Goal: Navigation & Orientation: Understand site structure

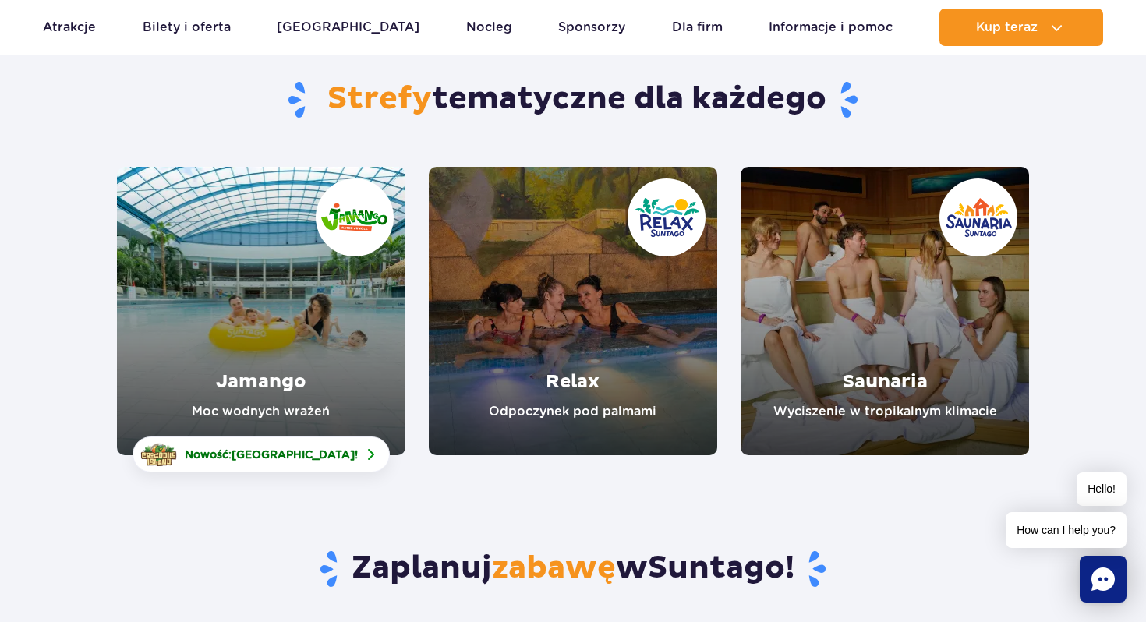
scroll to position [136, 0]
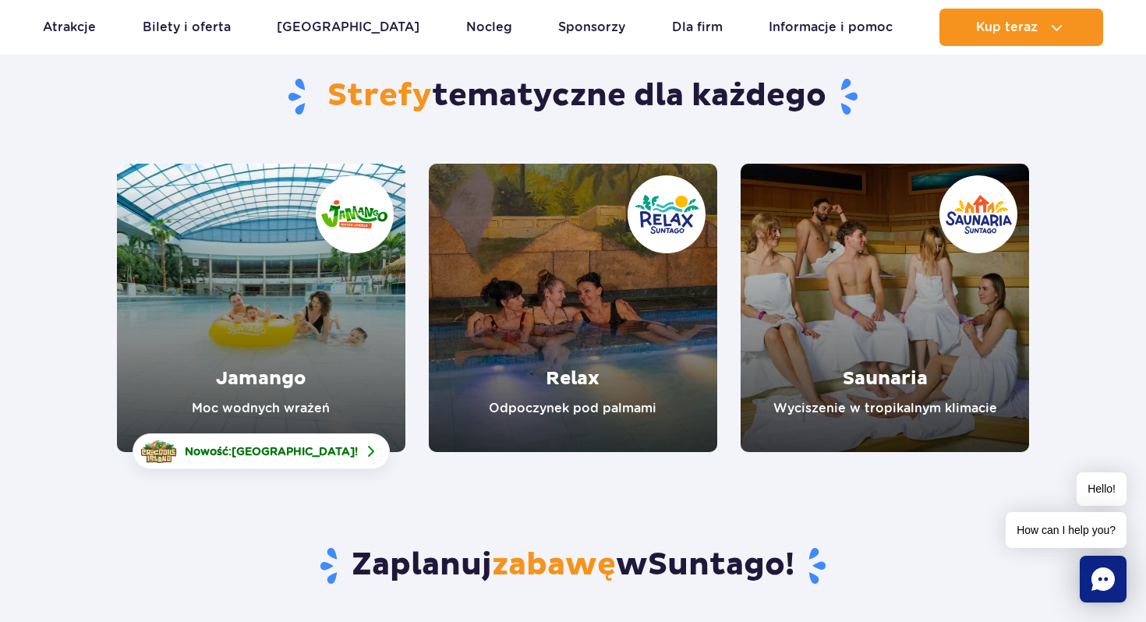
click at [261, 269] on link "Jamango" at bounding box center [261, 308] width 288 height 288
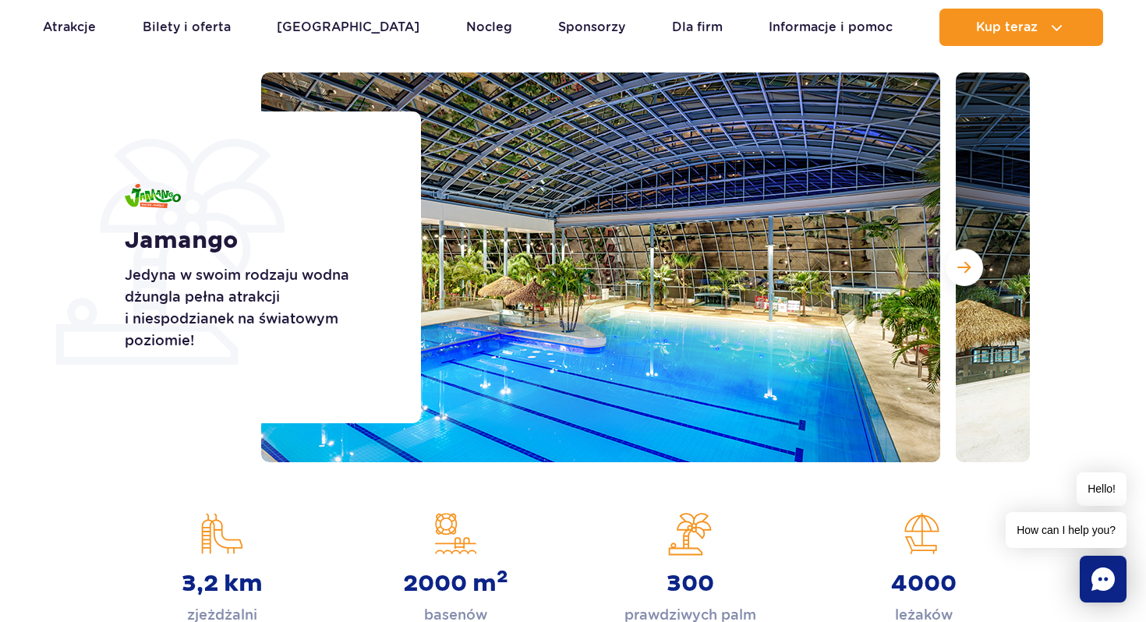
scroll to position [181, 0]
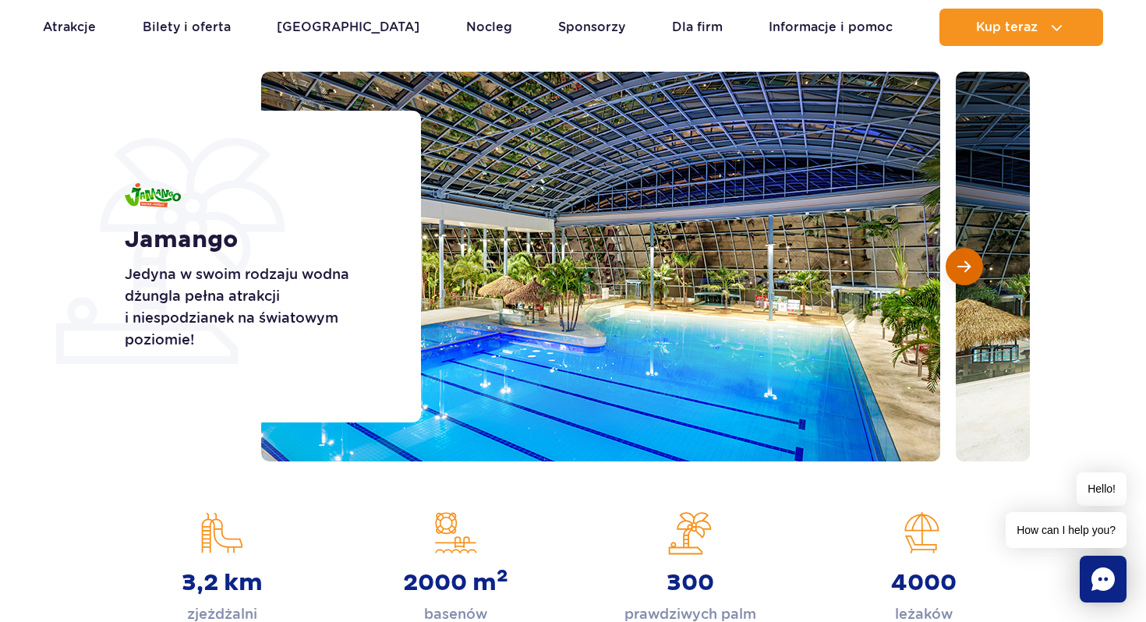
click at [958, 263] on span "Następny slajd" at bounding box center [963, 267] width 13 height 14
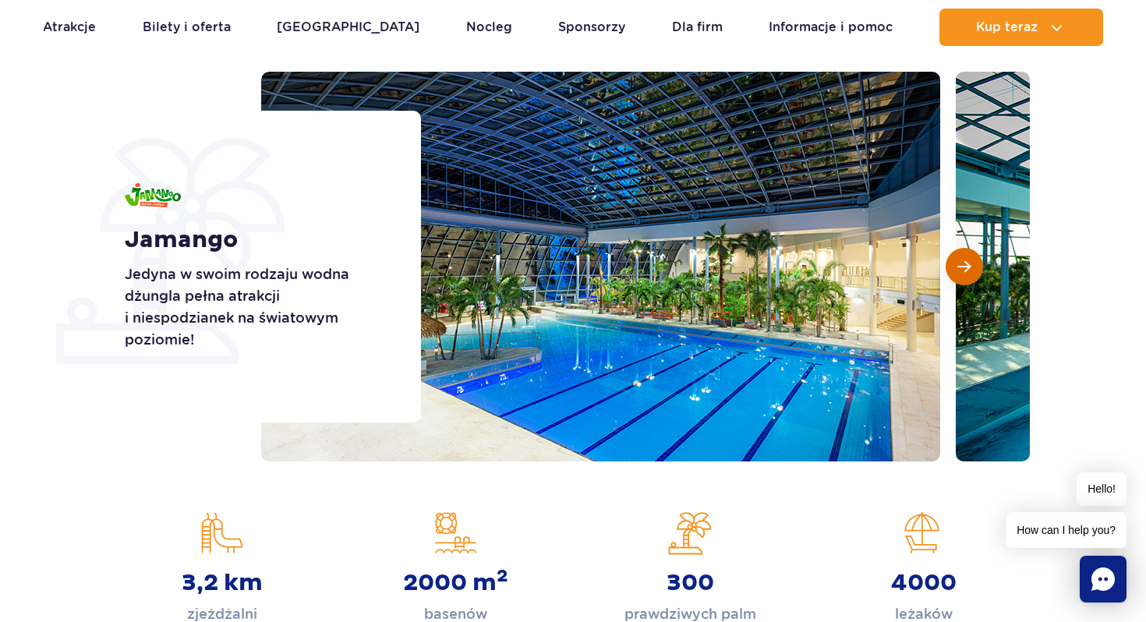
click at [958, 263] on span "Następny slajd" at bounding box center [963, 267] width 13 height 14
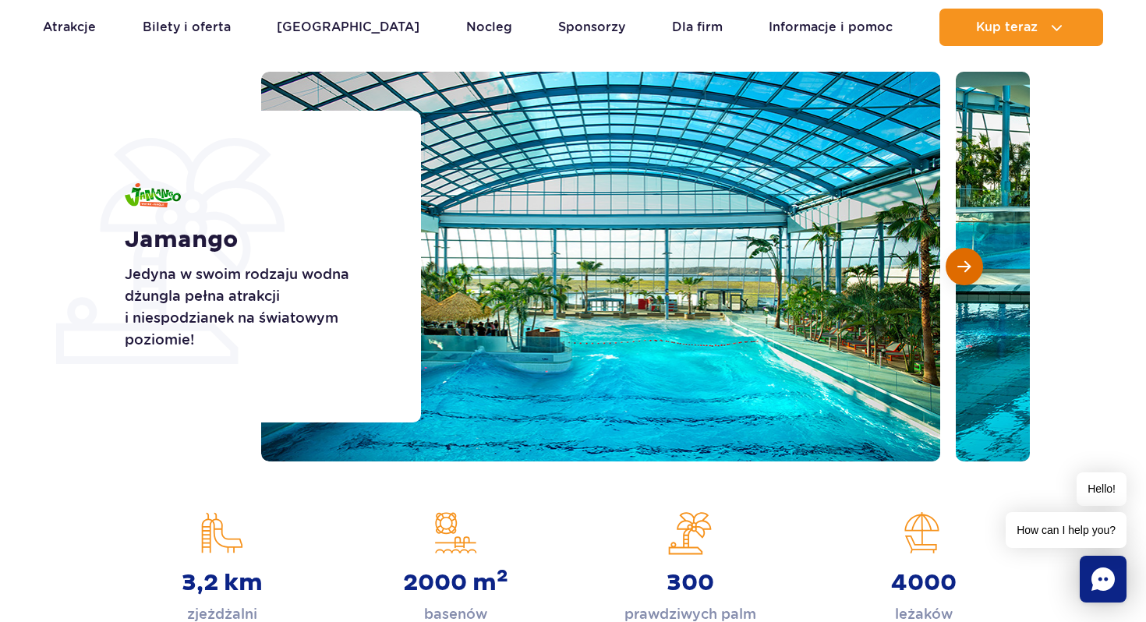
click at [958, 263] on span "Następny slajd" at bounding box center [963, 267] width 13 height 14
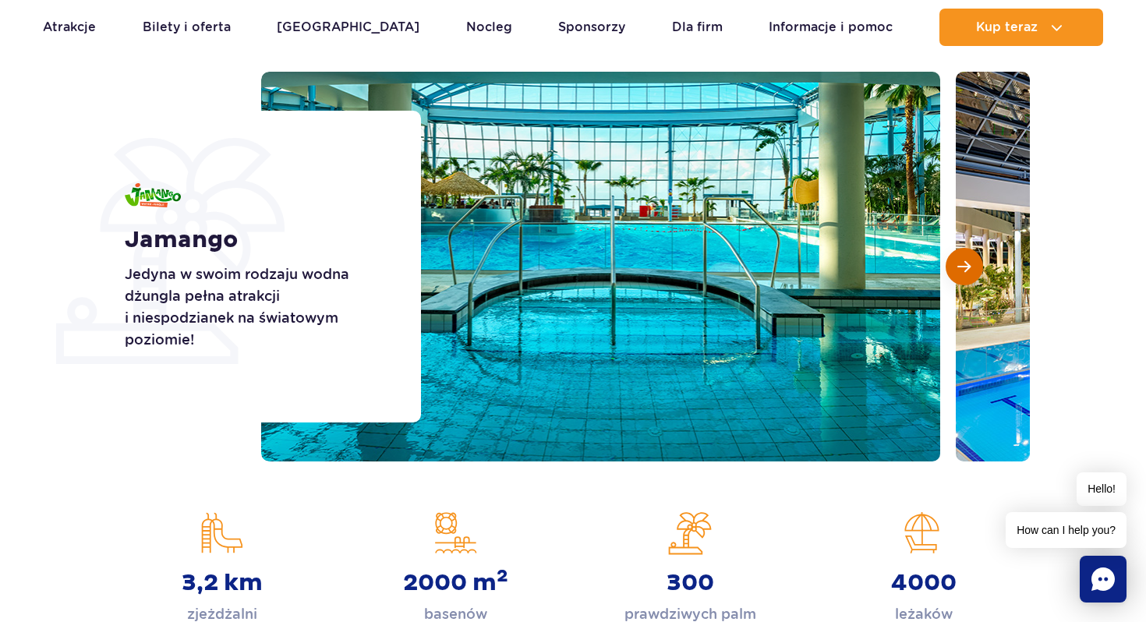
click at [958, 263] on span "Następny slajd" at bounding box center [963, 267] width 13 height 14
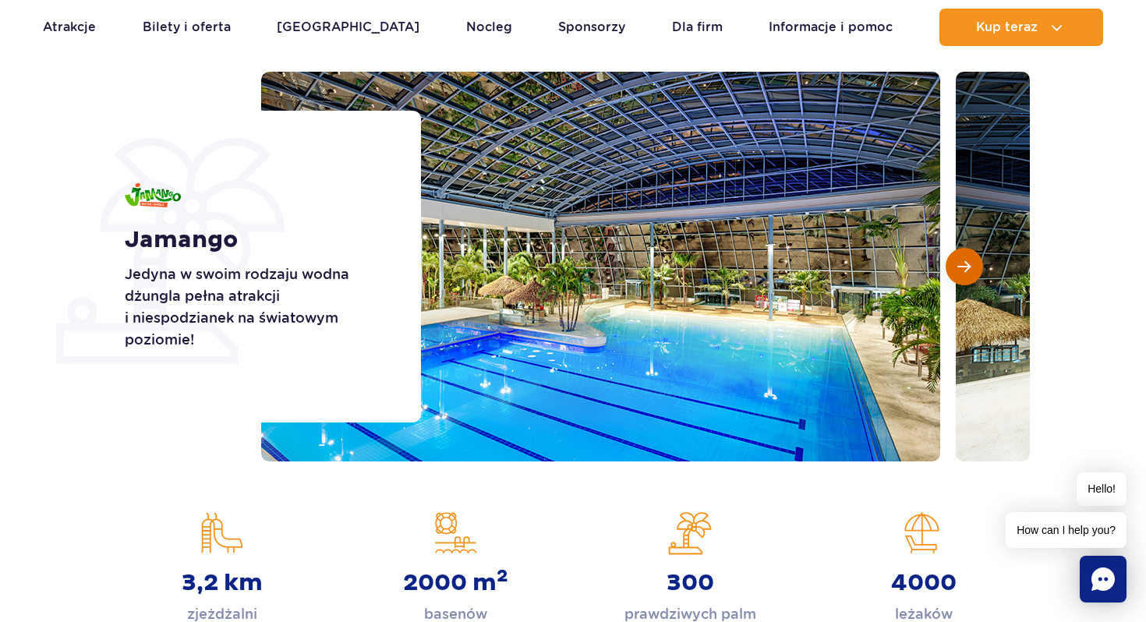
click at [958, 263] on span "Następny slajd" at bounding box center [963, 267] width 13 height 14
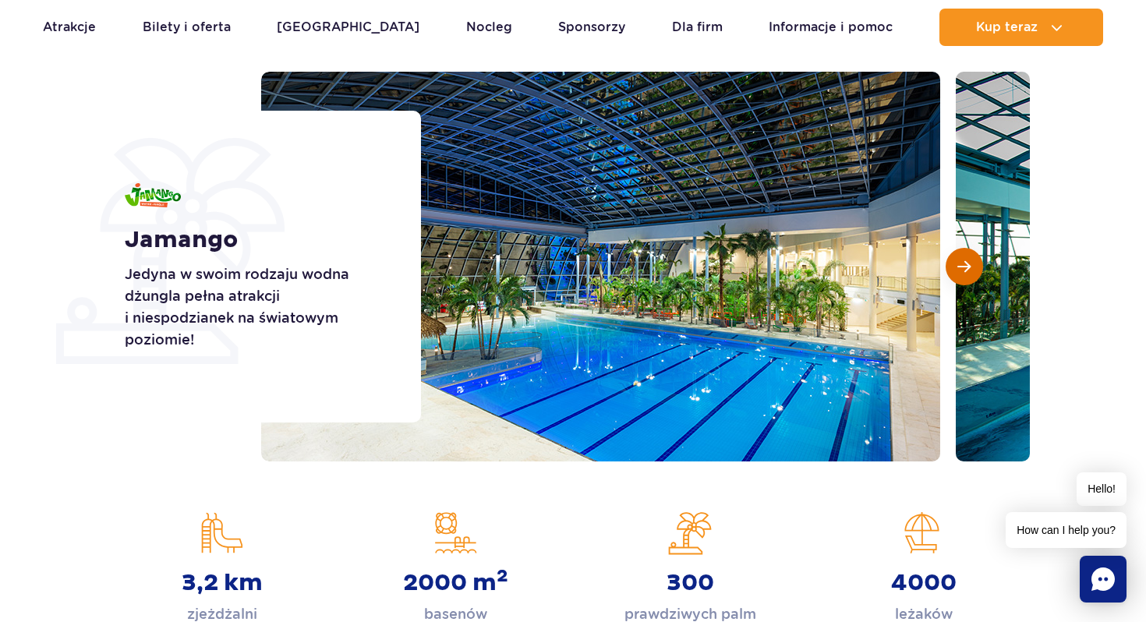
click at [958, 263] on span "Następny slajd" at bounding box center [963, 267] width 13 height 14
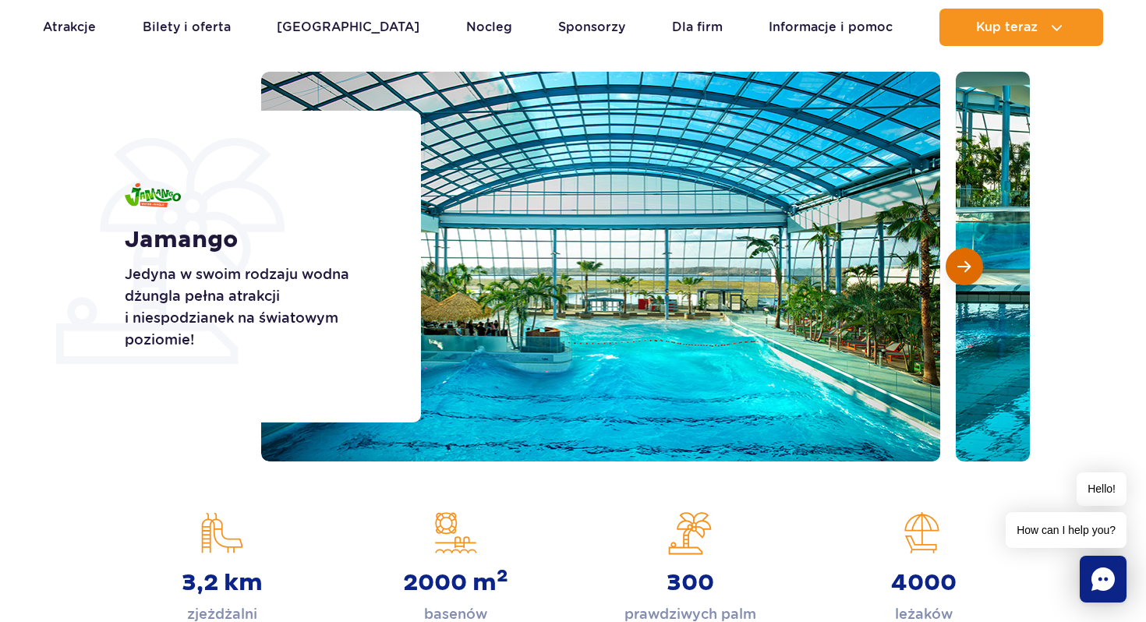
click at [958, 263] on span "Następny slajd" at bounding box center [963, 267] width 13 height 14
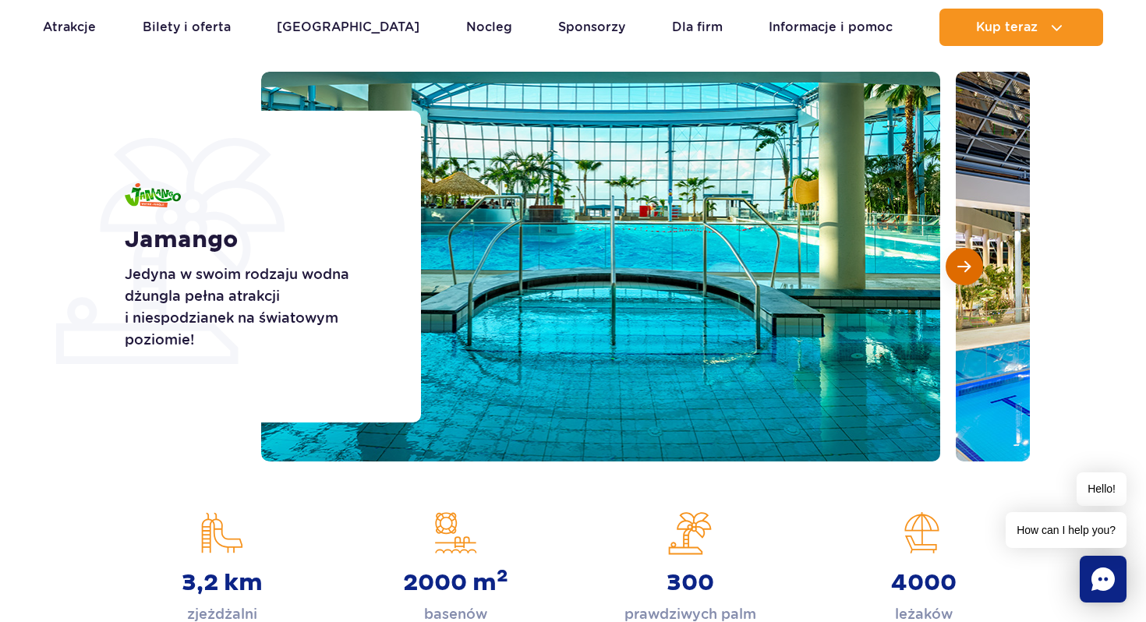
click at [958, 263] on span "Następny slajd" at bounding box center [963, 267] width 13 height 14
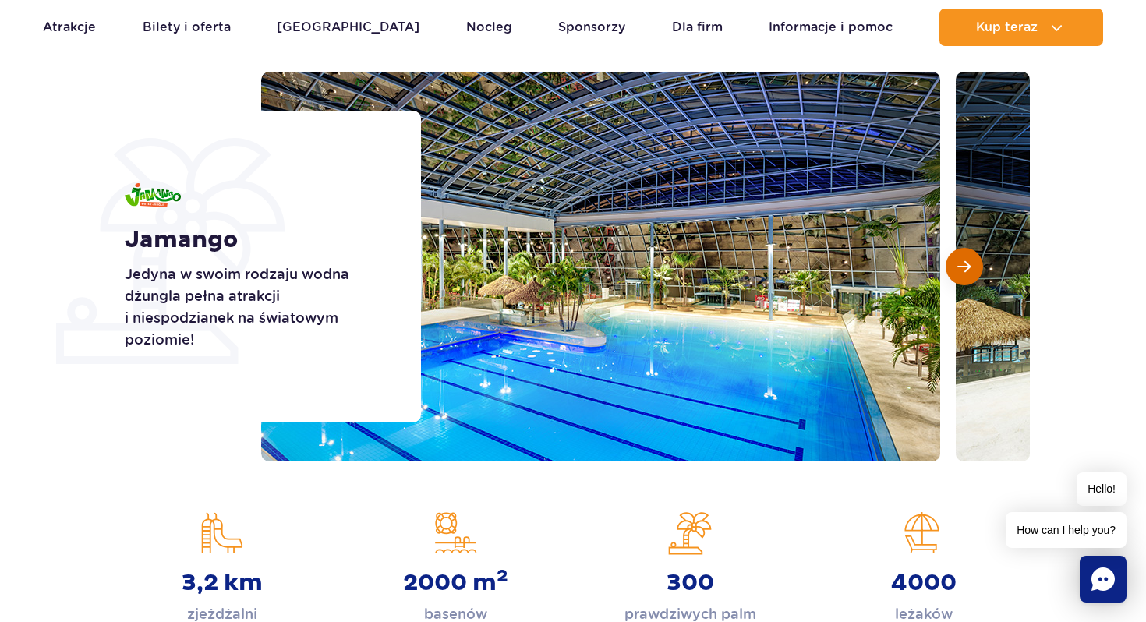
click at [958, 263] on span "Następny slajd" at bounding box center [963, 267] width 13 height 14
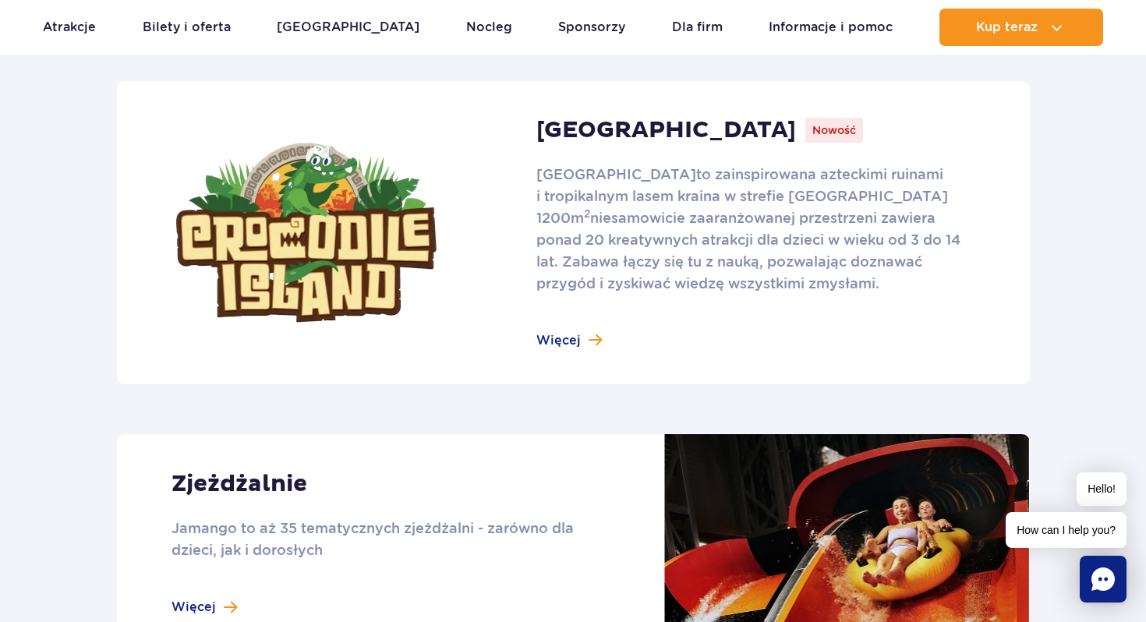
scroll to position [1049, 0]
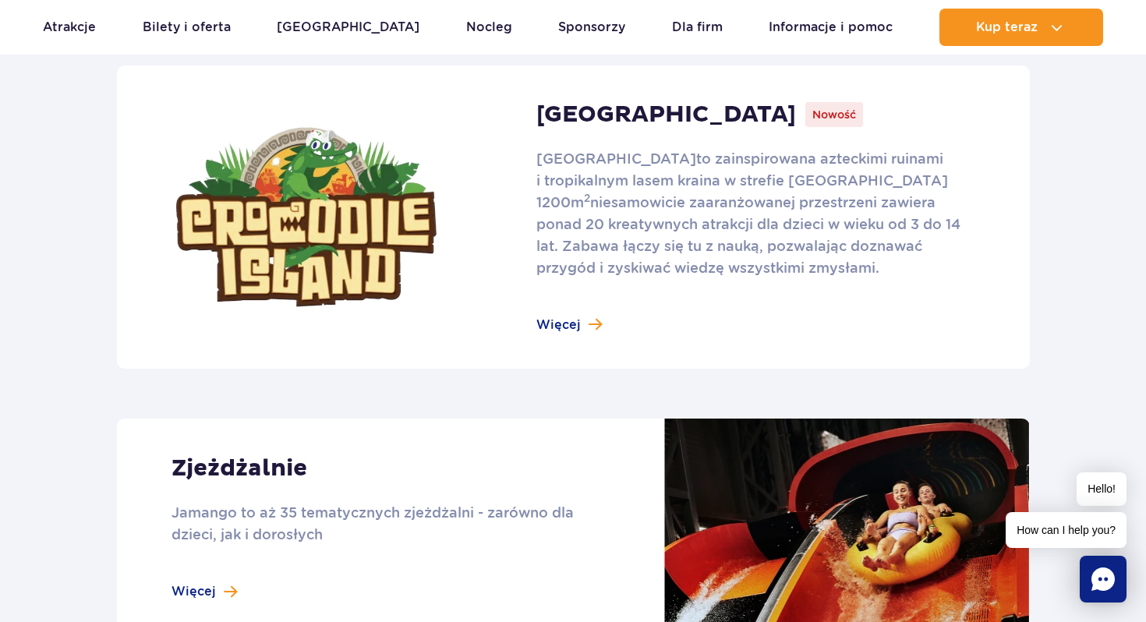
click at [579, 315] on link at bounding box center [573, 216] width 913 height 303
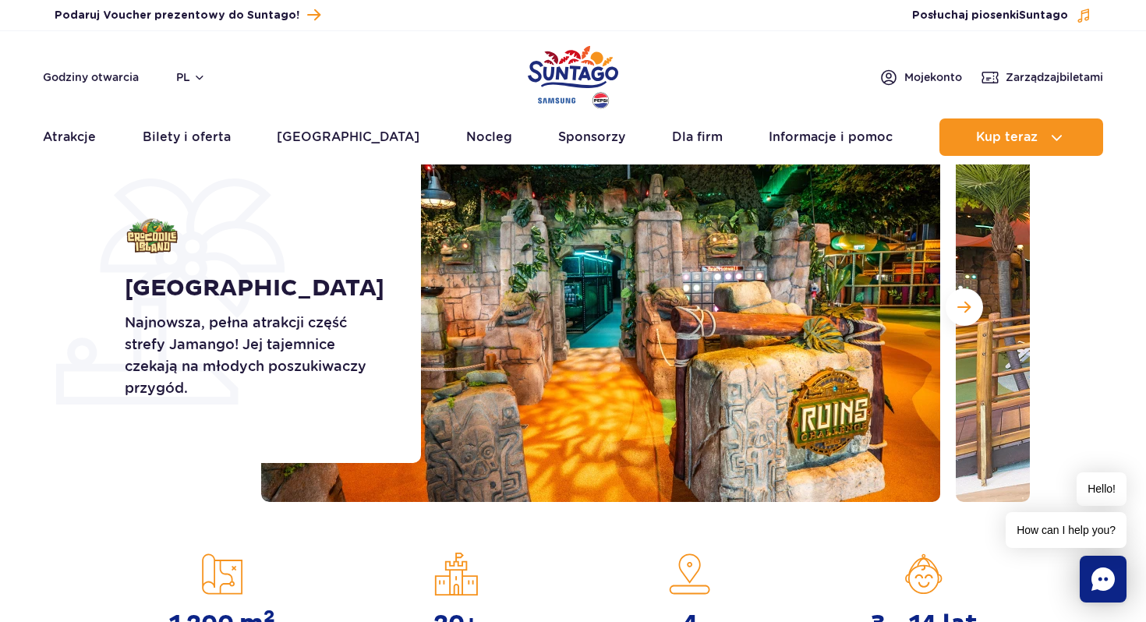
scroll to position [144, 0]
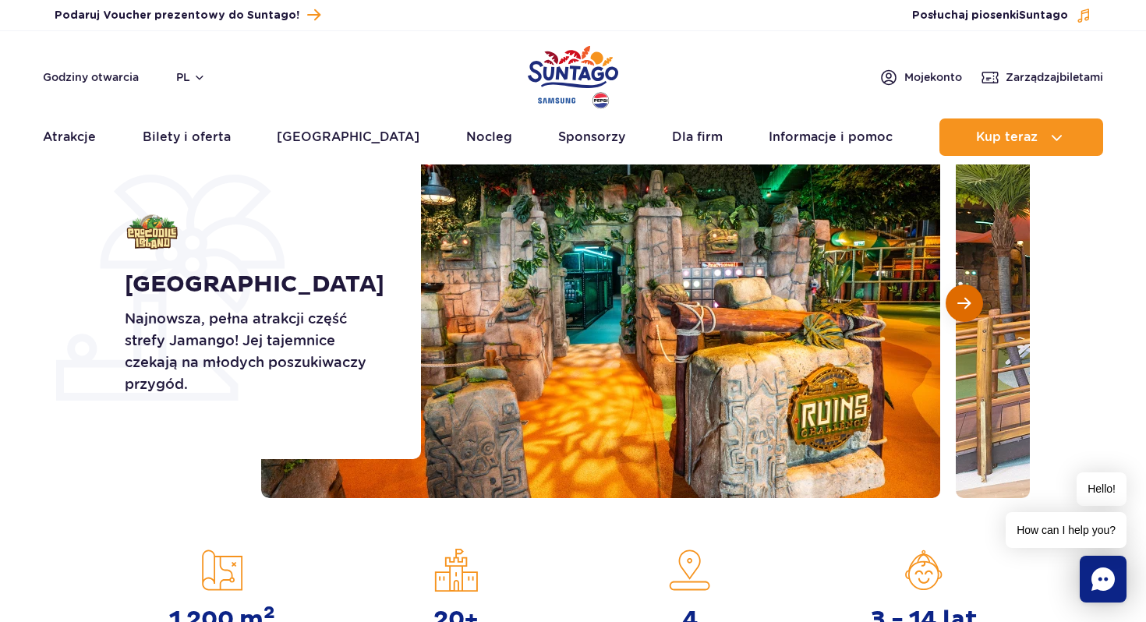
click at [964, 295] on button "Następny slajd" at bounding box center [963, 302] width 37 height 37
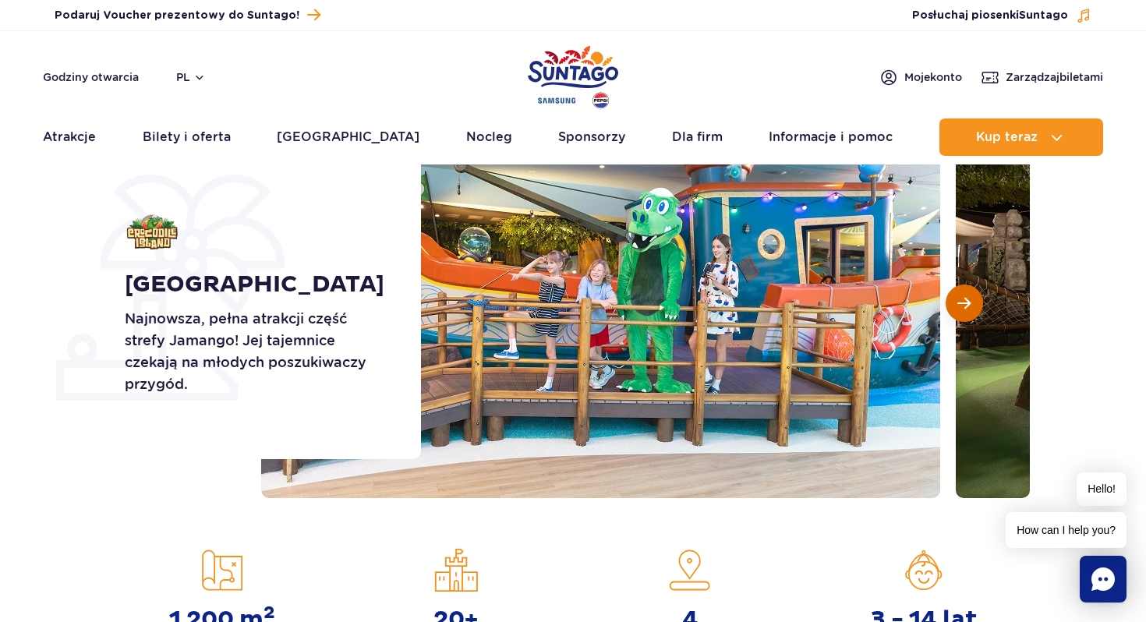
click at [965, 294] on button "Następny slajd" at bounding box center [963, 302] width 37 height 37
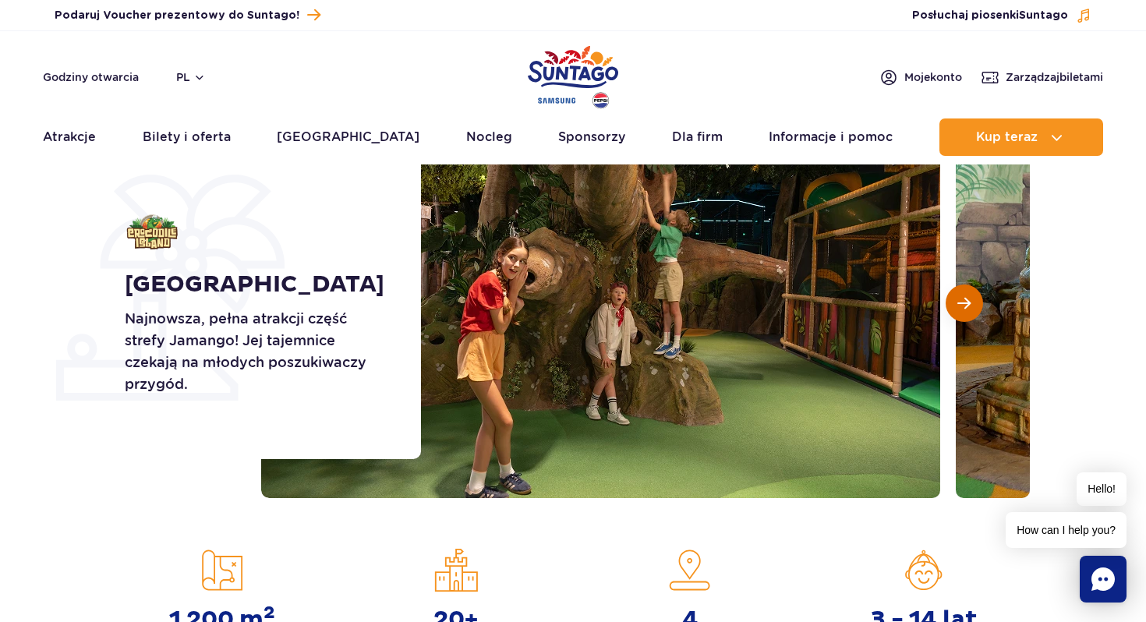
click at [965, 294] on button "Następny slajd" at bounding box center [963, 302] width 37 height 37
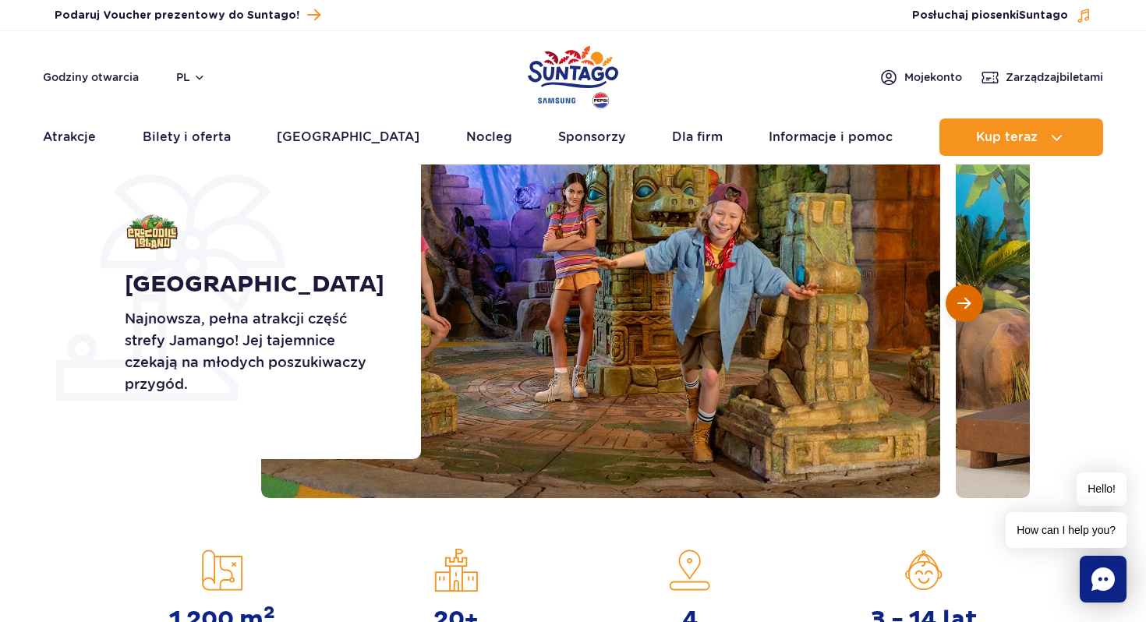
click at [965, 294] on button "Następny slajd" at bounding box center [963, 302] width 37 height 37
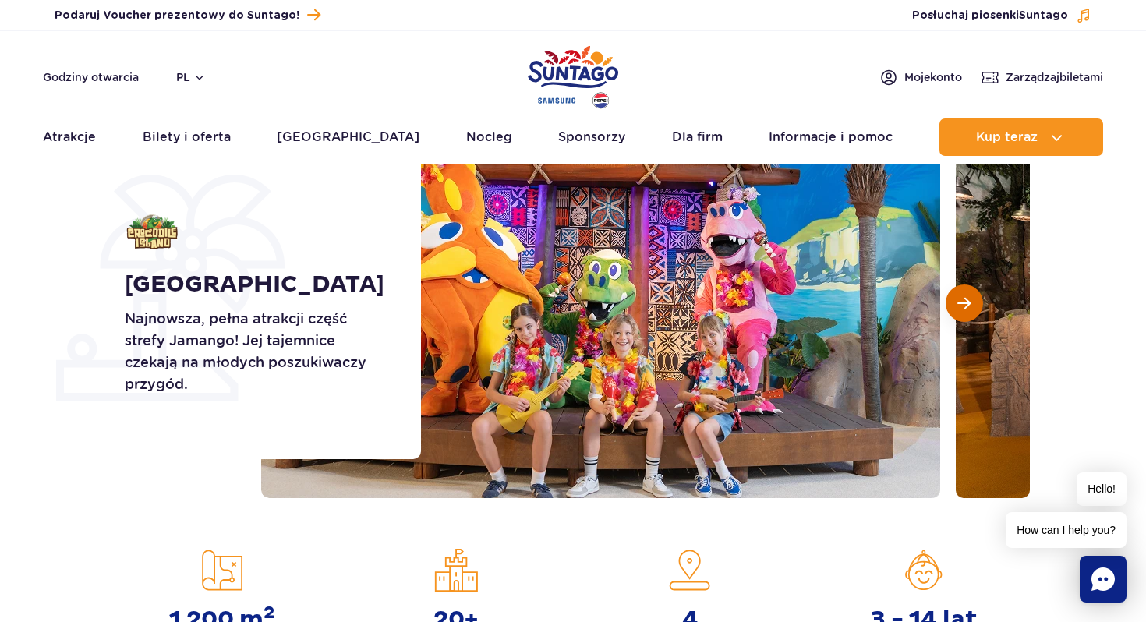
click at [965, 294] on button "Następny slajd" at bounding box center [963, 302] width 37 height 37
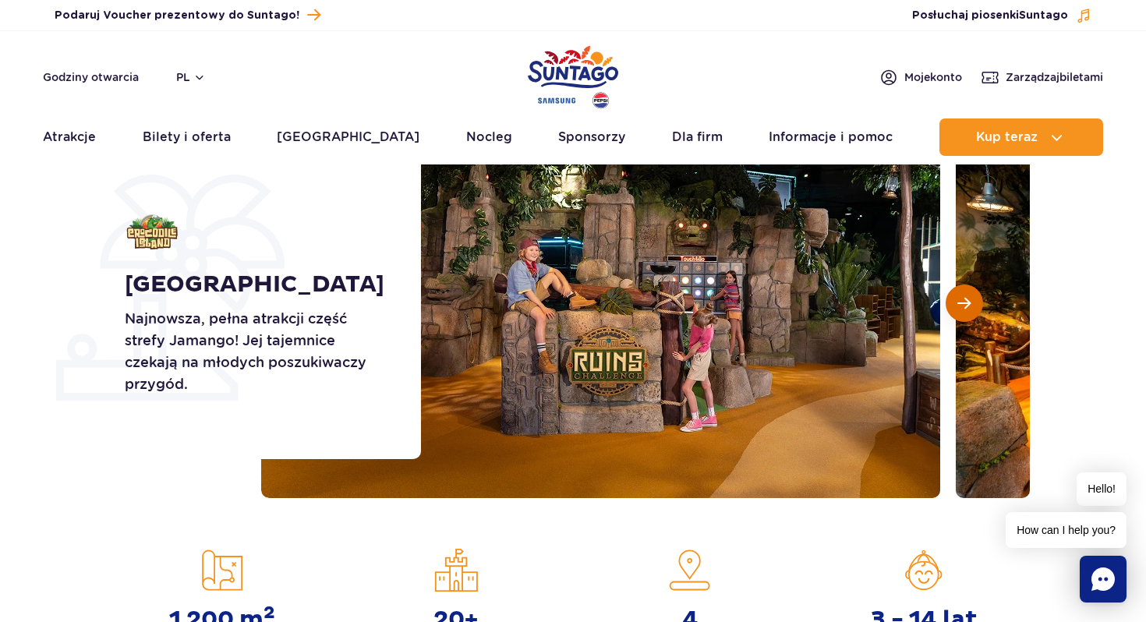
click at [965, 294] on button "Następny slajd" at bounding box center [963, 302] width 37 height 37
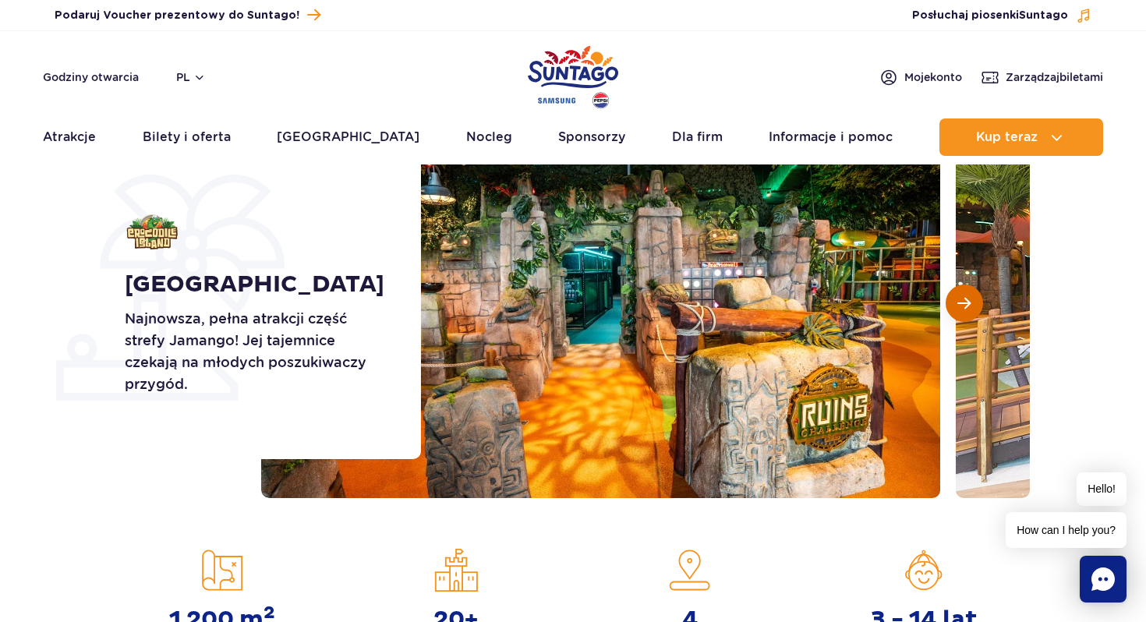
click at [965, 294] on button "Następny slajd" at bounding box center [963, 302] width 37 height 37
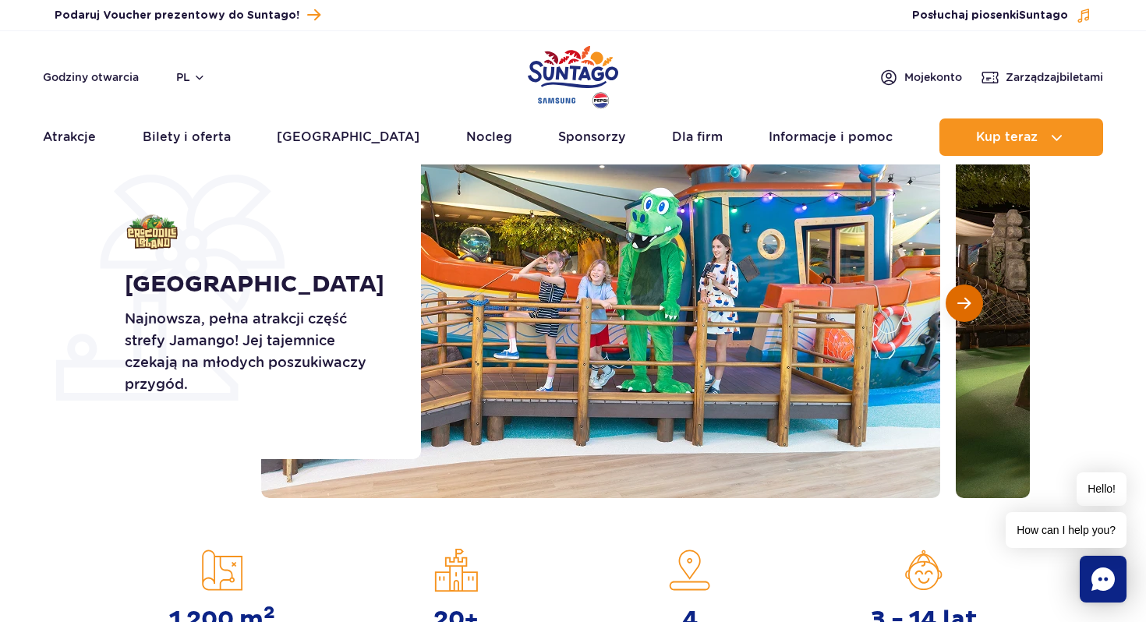
click at [965, 294] on button "Następny slajd" at bounding box center [963, 302] width 37 height 37
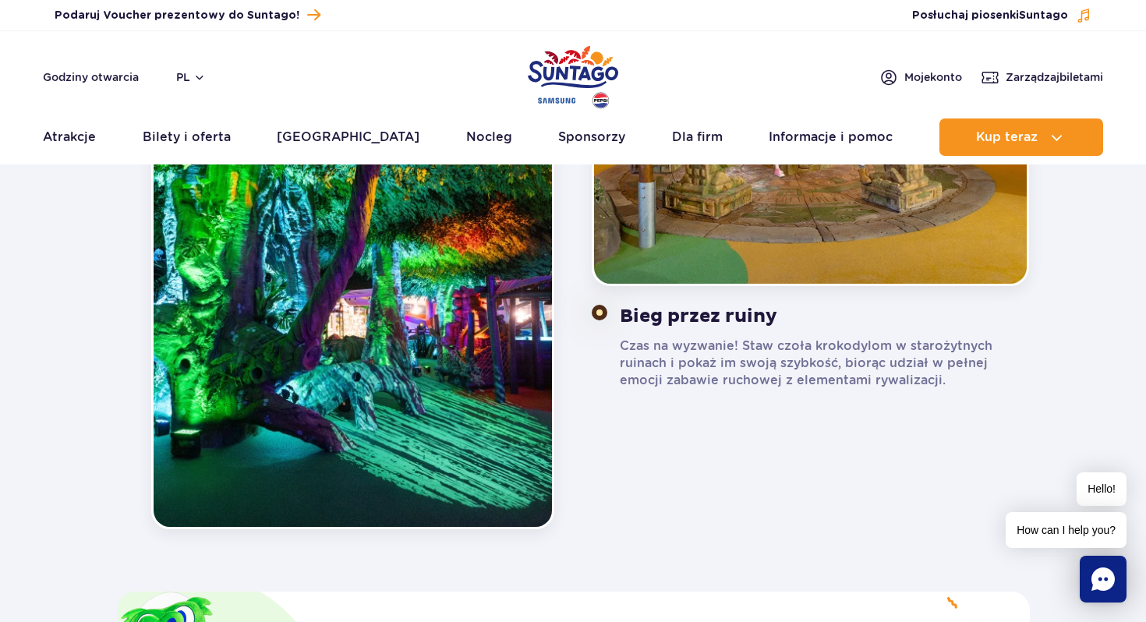
scroll to position [1320, 0]
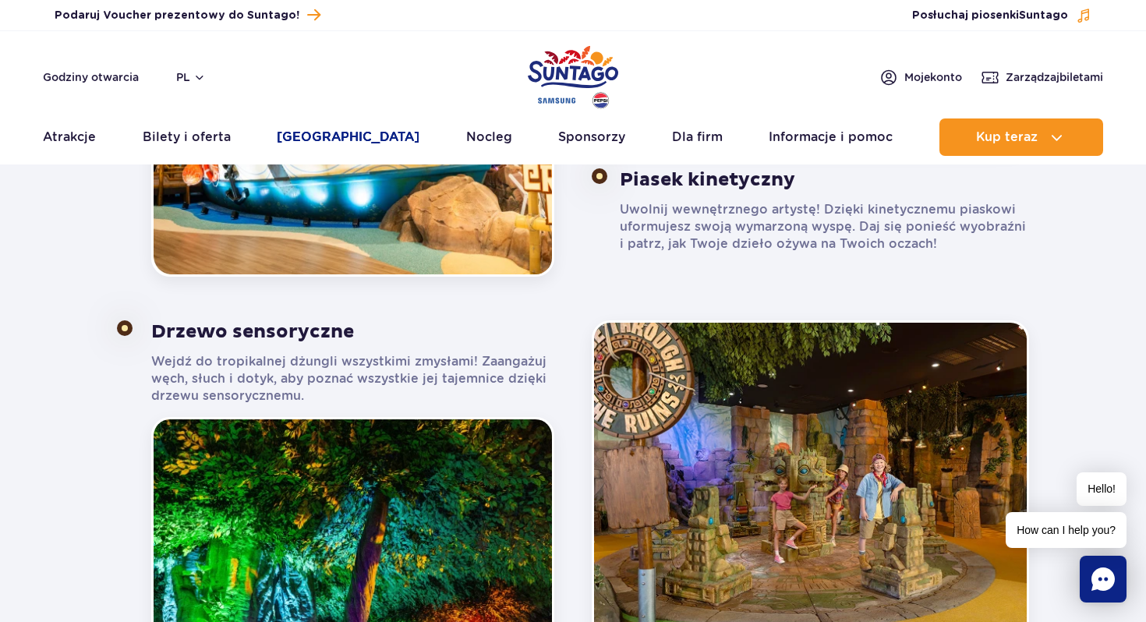
click at [334, 136] on link "[GEOGRAPHIC_DATA]" at bounding box center [348, 136] width 143 height 37
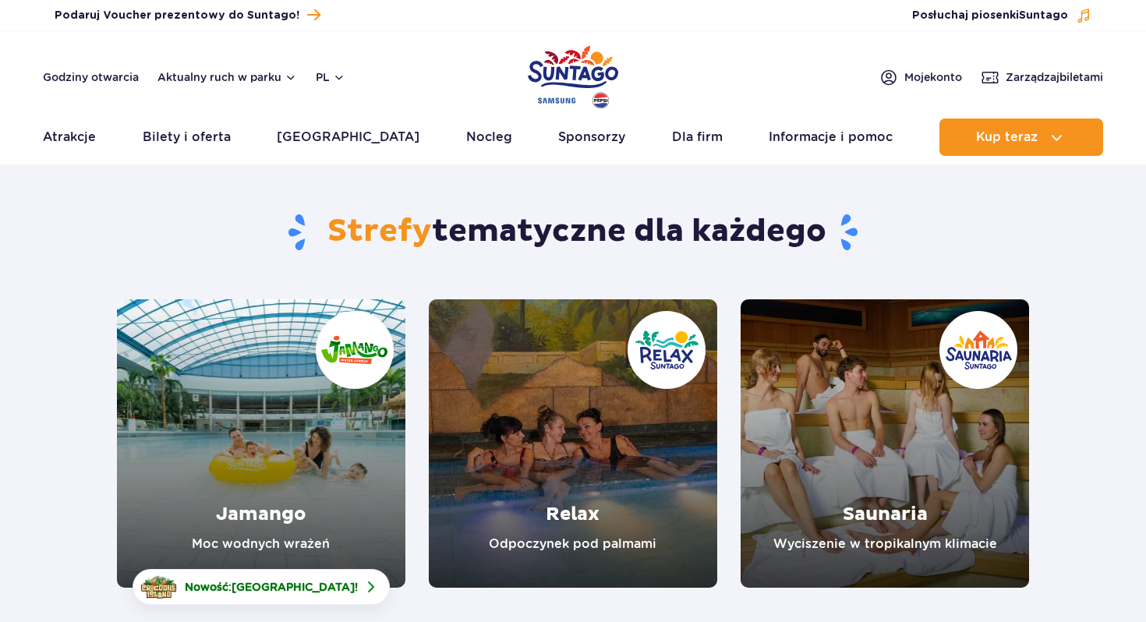
click at [327, 450] on link "Jamango" at bounding box center [261, 443] width 288 height 288
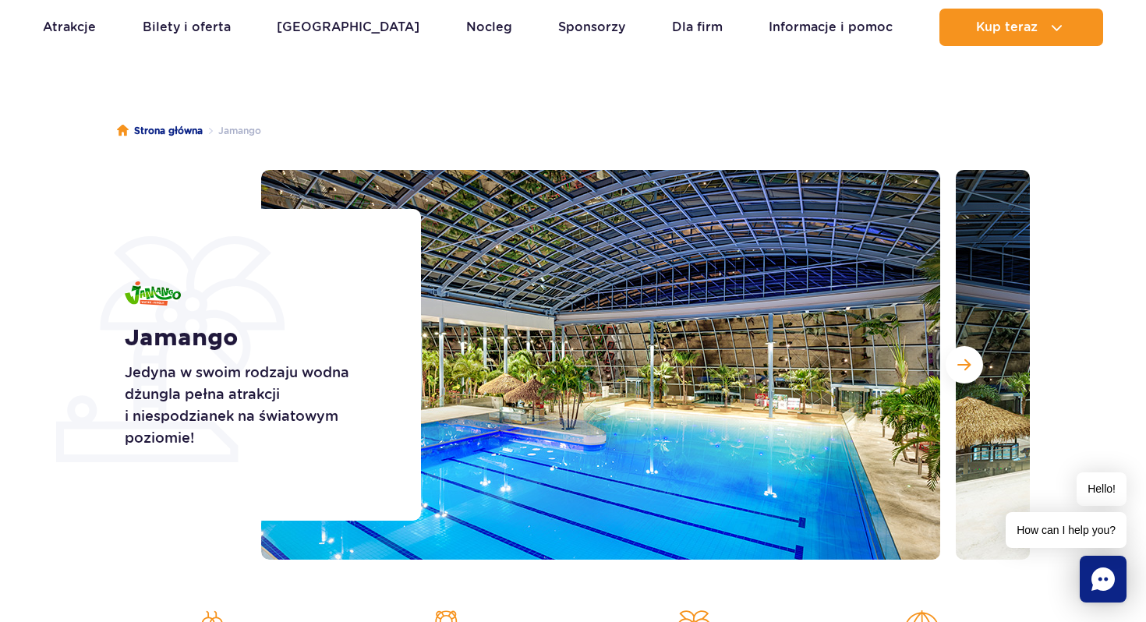
scroll to position [83, 0]
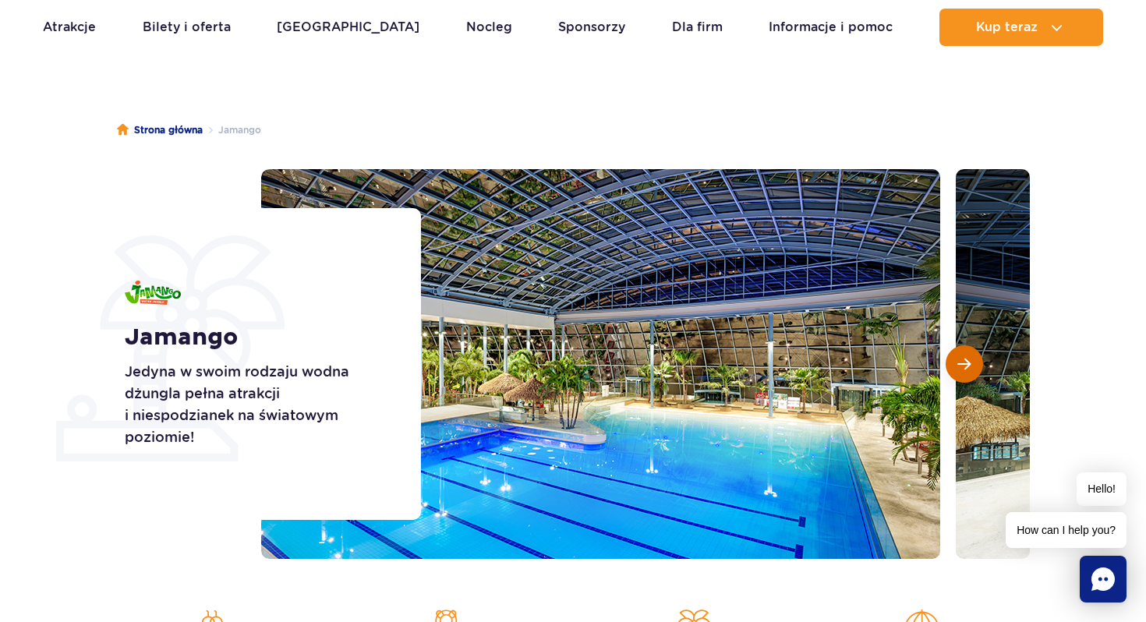
click at [959, 368] on span "Następny slajd" at bounding box center [963, 364] width 13 height 14
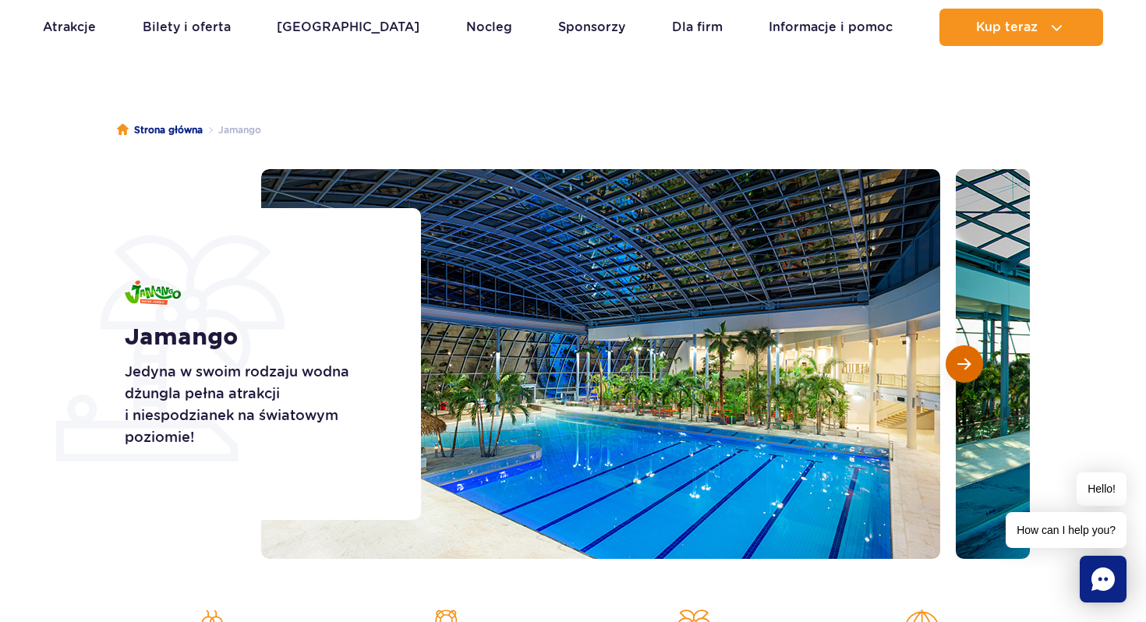
click at [959, 368] on span "Następny slajd" at bounding box center [963, 364] width 13 height 14
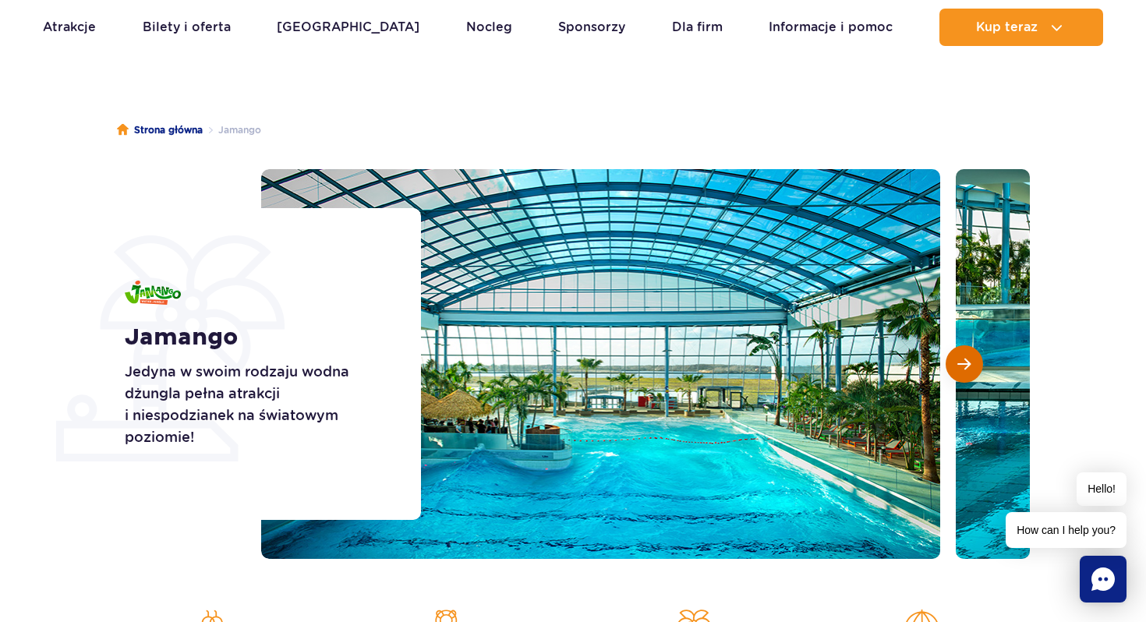
click at [959, 368] on span "Następny slajd" at bounding box center [963, 364] width 13 height 14
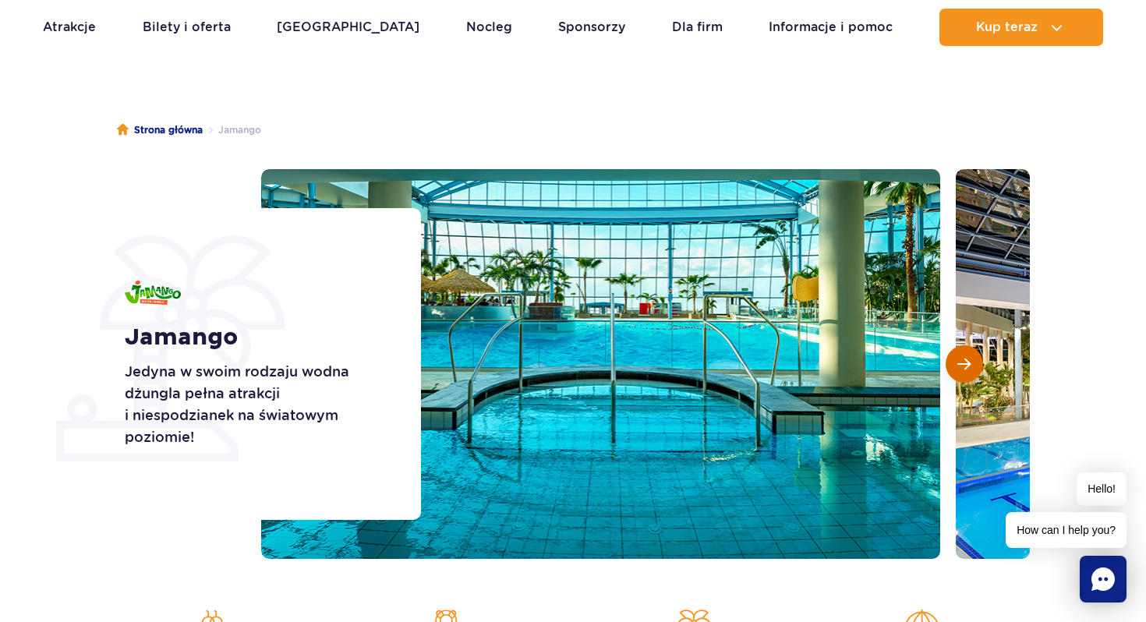
click at [959, 369] on span "Następny slajd" at bounding box center [963, 364] width 13 height 14
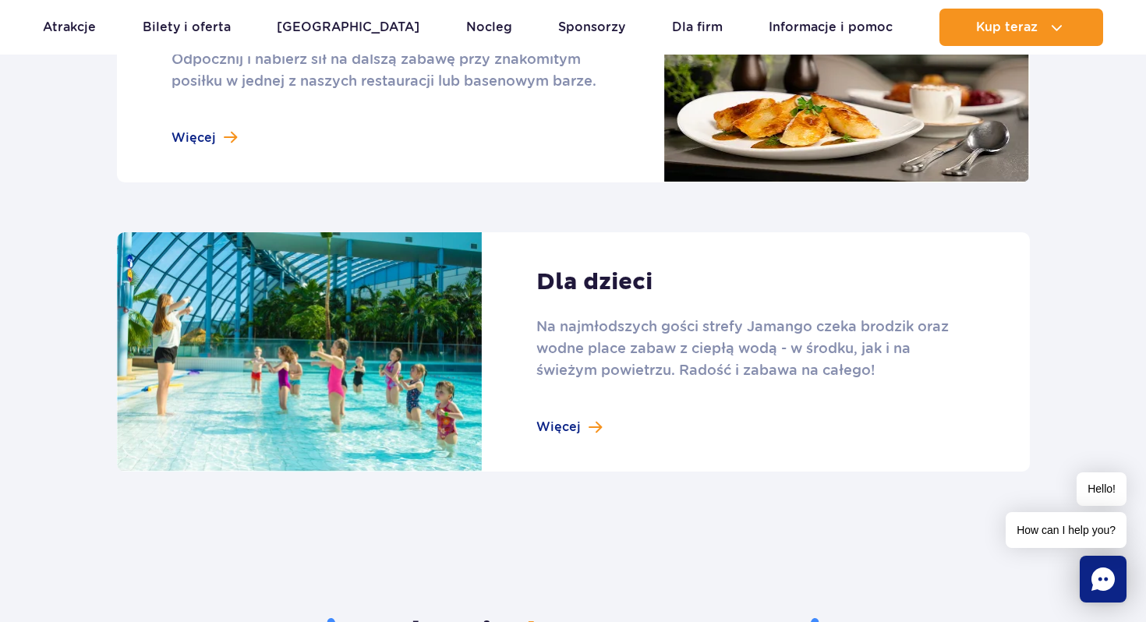
scroll to position [2066, 0]
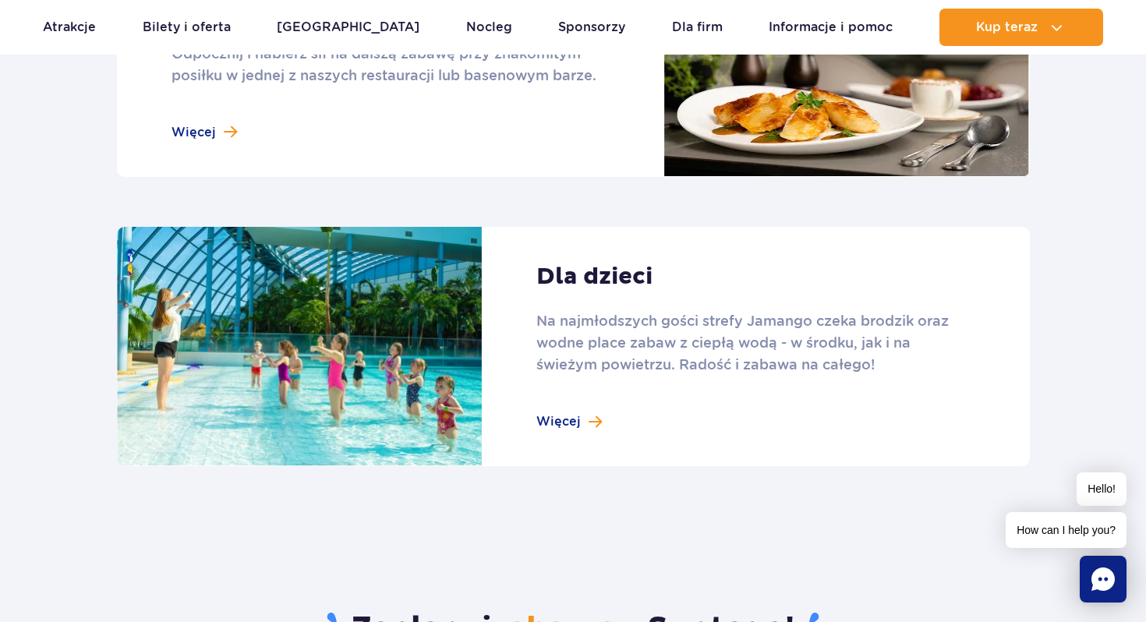
click at [565, 426] on link at bounding box center [573, 347] width 913 height 240
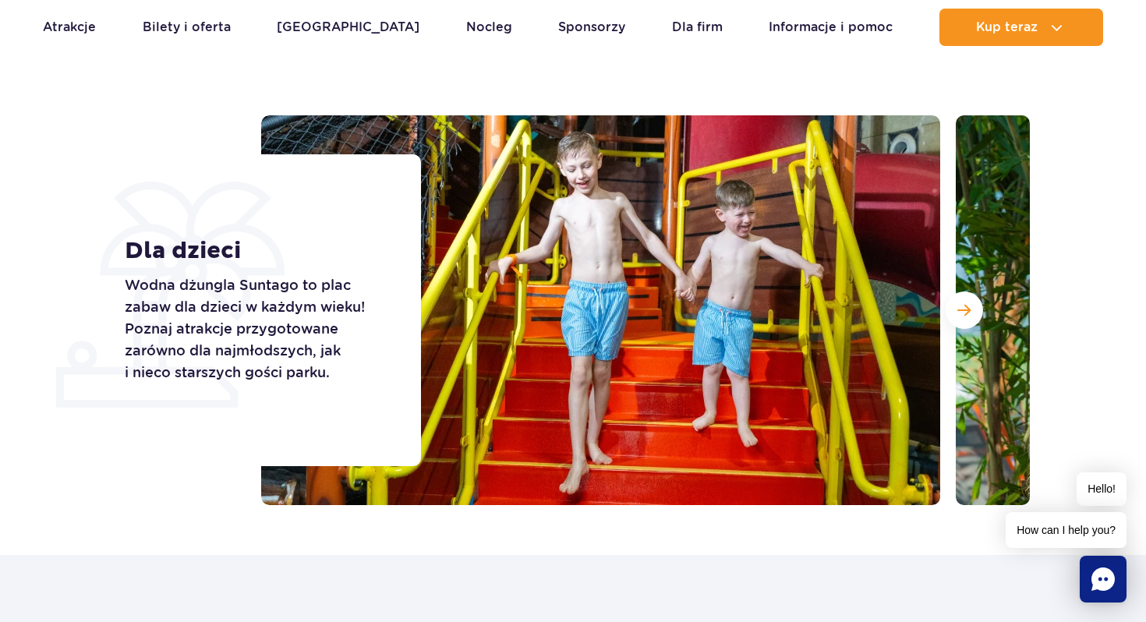
scroll to position [101, 0]
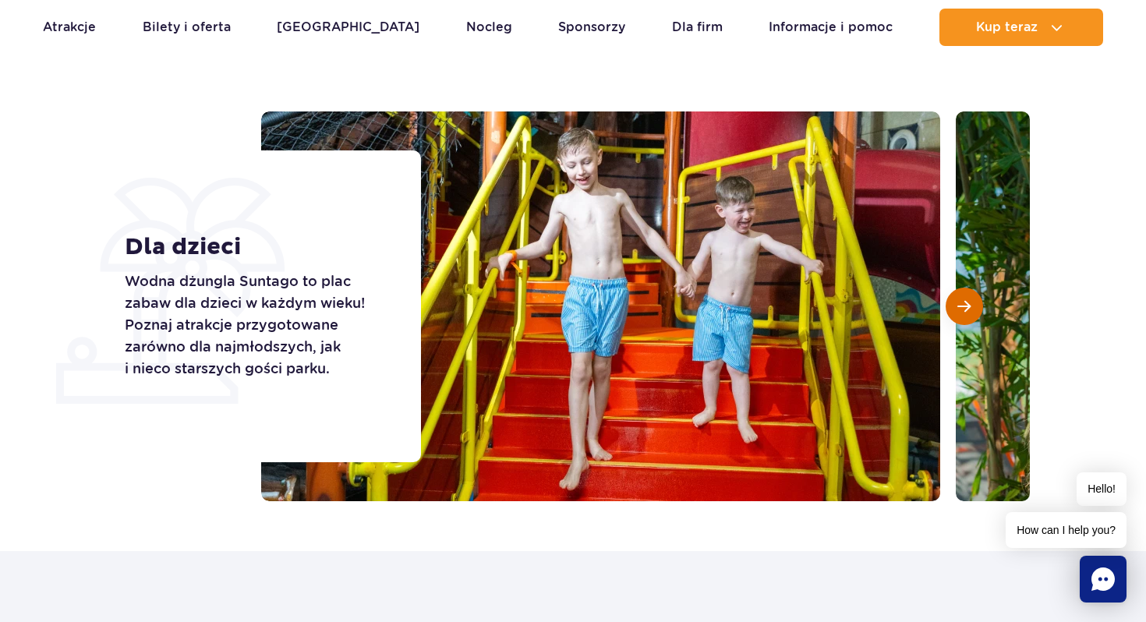
click at [958, 312] on span "Następny slajd" at bounding box center [963, 306] width 13 height 14
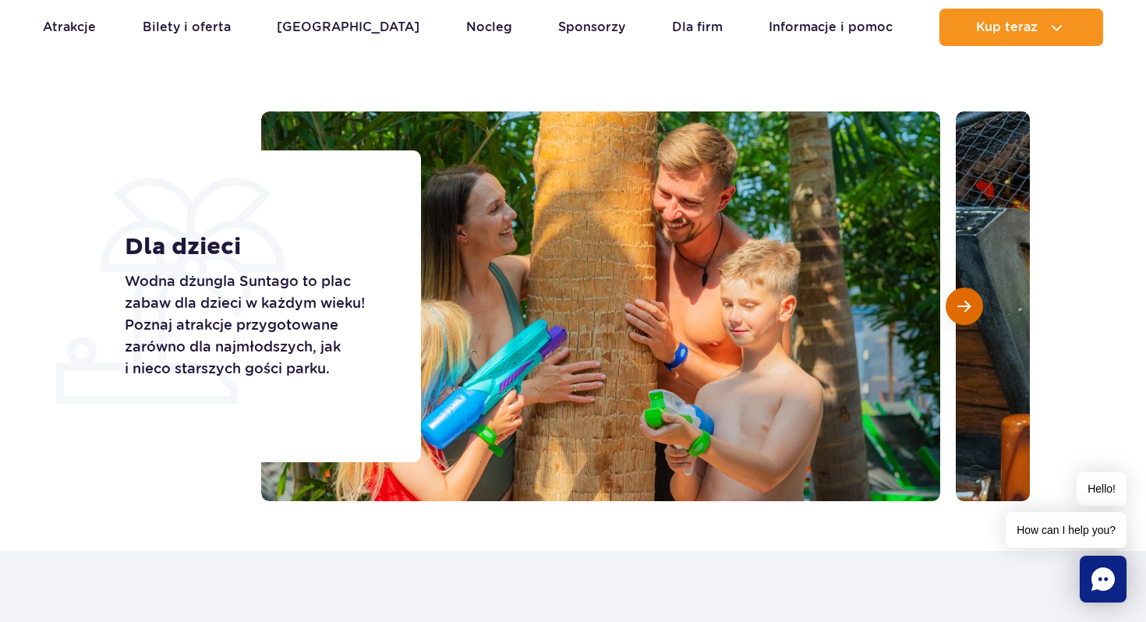
click at [958, 312] on span "Następny slajd" at bounding box center [963, 306] width 13 height 14
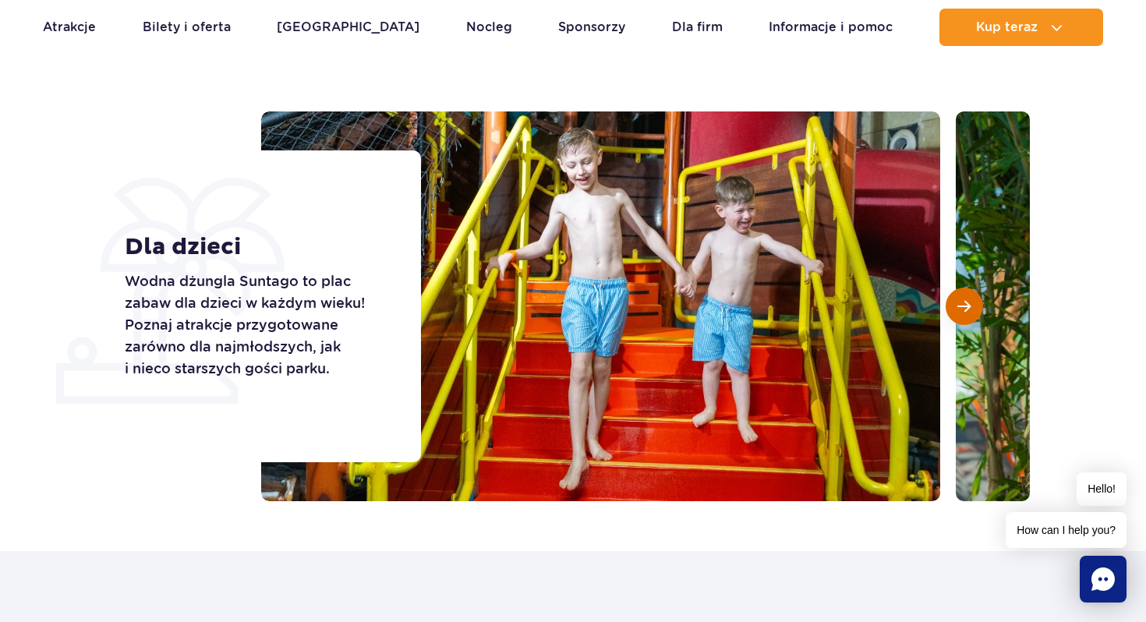
click at [958, 312] on span "Następny slajd" at bounding box center [963, 306] width 13 height 14
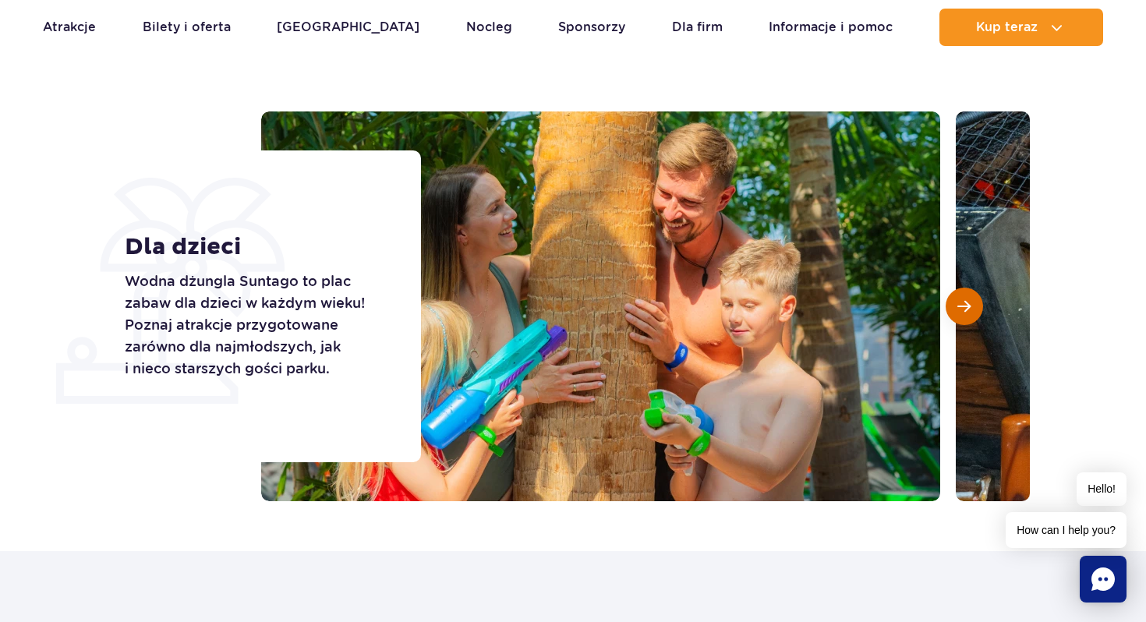
click at [958, 312] on span "Następny slajd" at bounding box center [963, 306] width 13 height 14
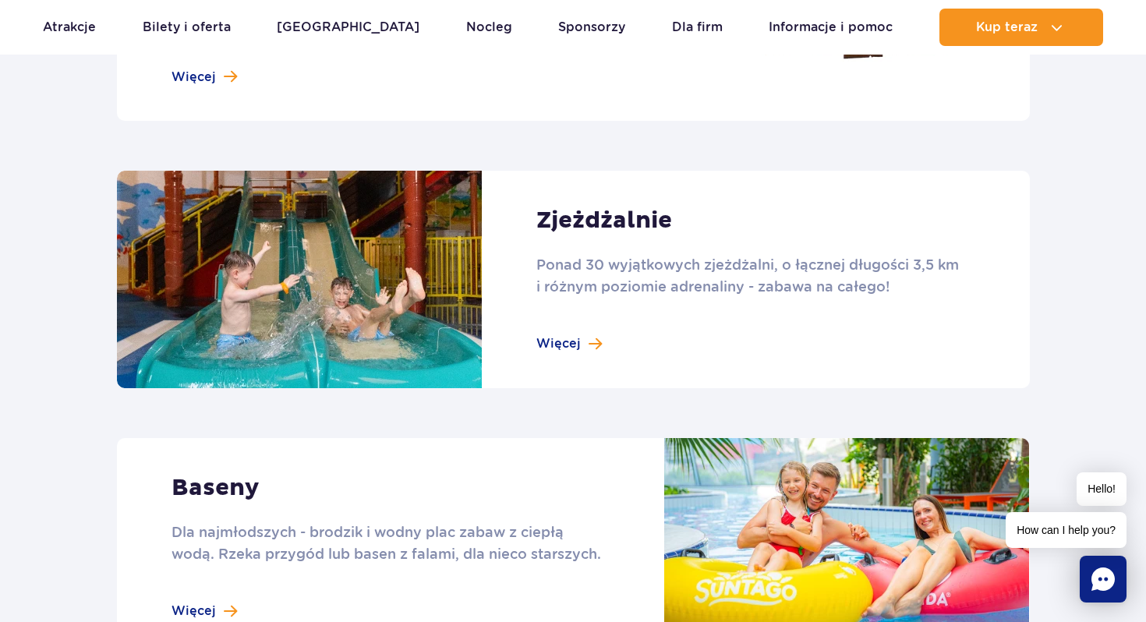
scroll to position [998, 0]
click at [589, 343] on link at bounding box center [573, 279] width 913 height 217
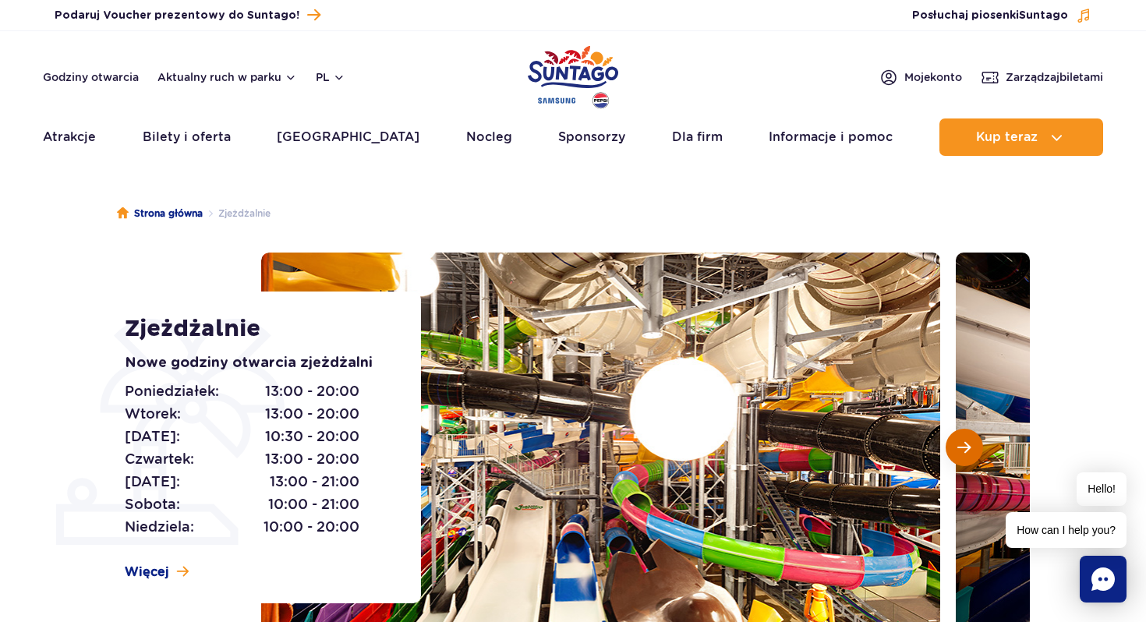
click at [954, 451] on button "Następny slajd" at bounding box center [963, 447] width 37 height 37
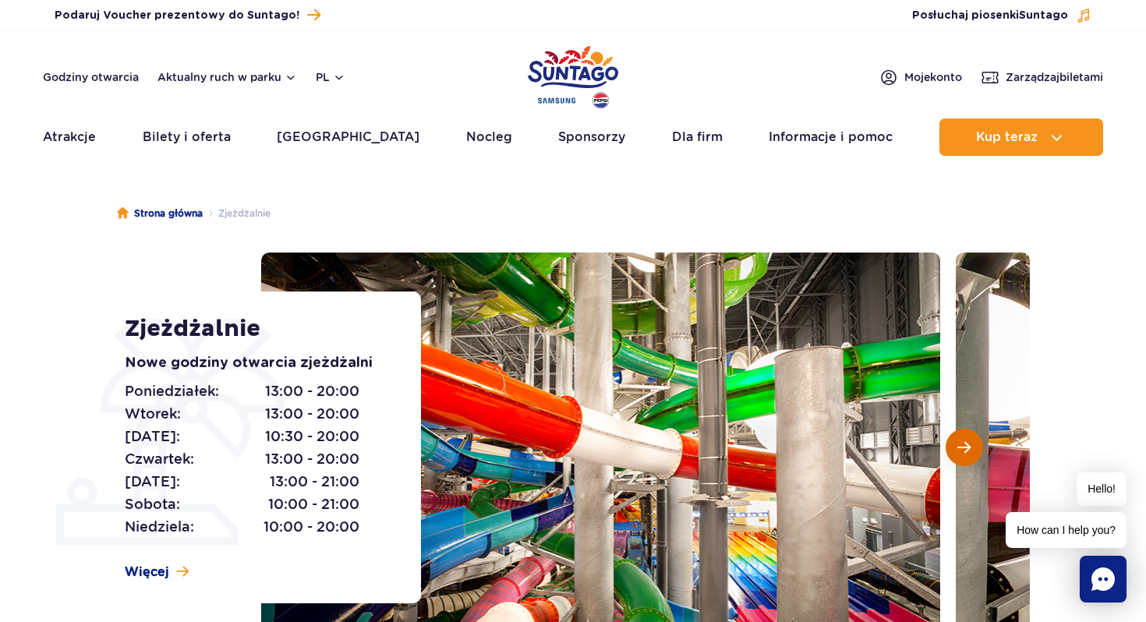
click at [954, 451] on button "Następny slajd" at bounding box center [963, 447] width 37 height 37
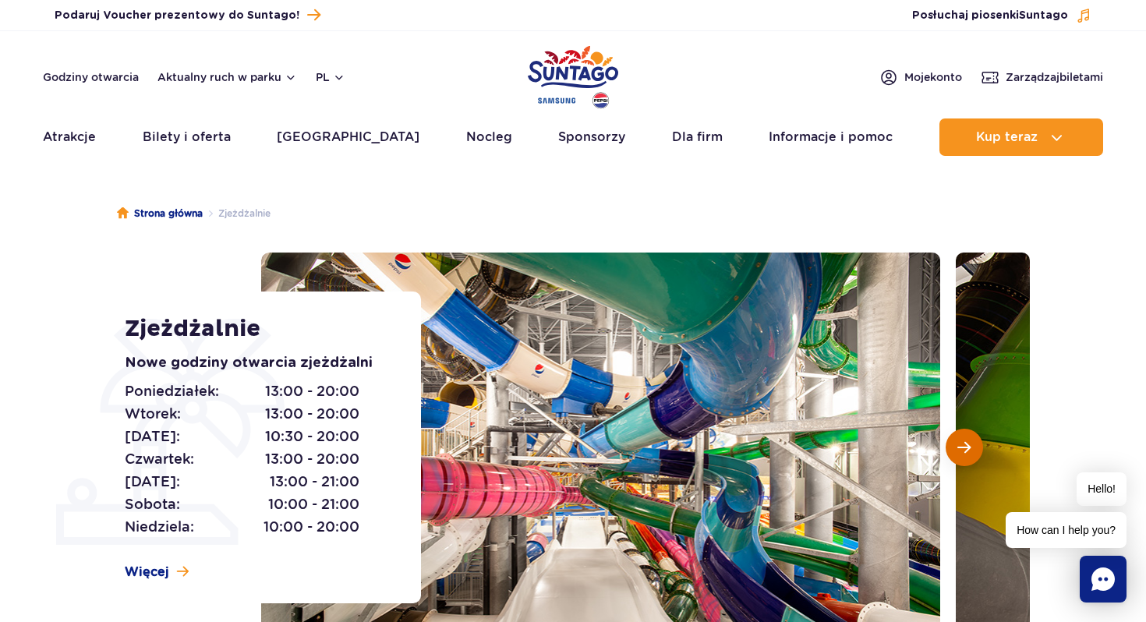
click at [954, 451] on button "Następny slajd" at bounding box center [963, 447] width 37 height 37
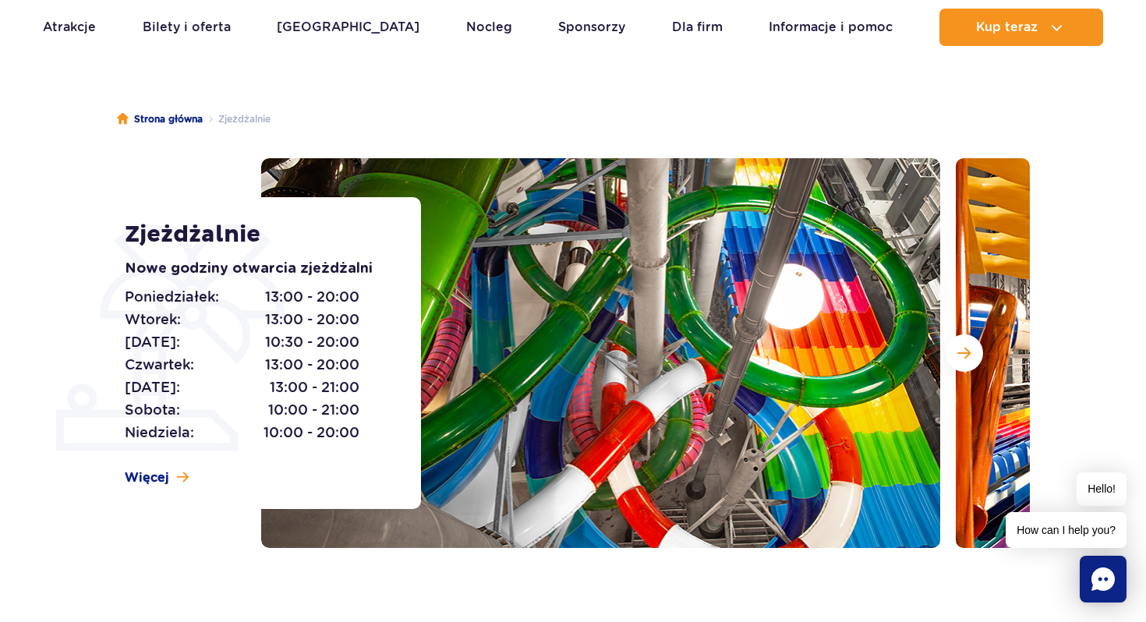
scroll to position [99, 0]
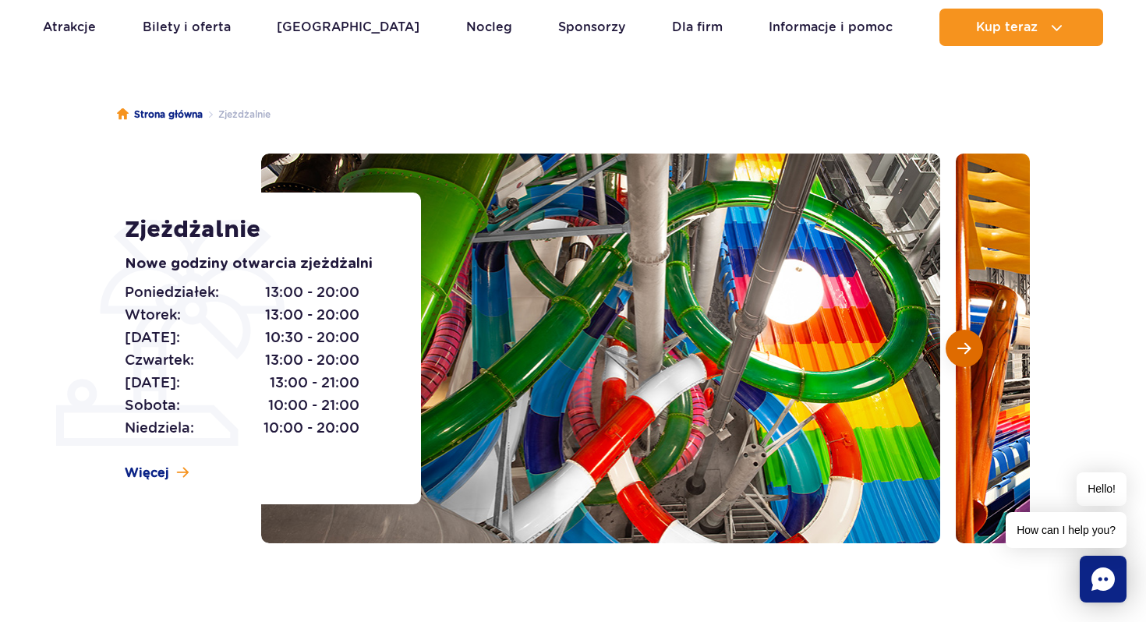
click at [966, 348] on span "Następny slajd" at bounding box center [963, 348] width 13 height 14
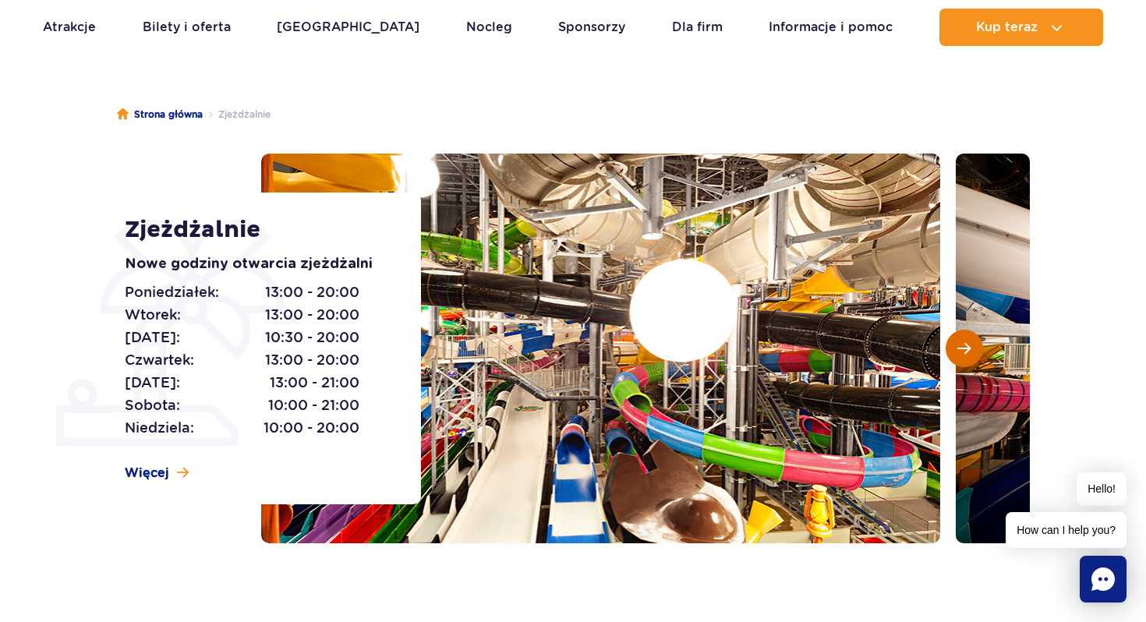
click at [966, 348] on span "Następny slajd" at bounding box center [963, 348] width 13 height 14
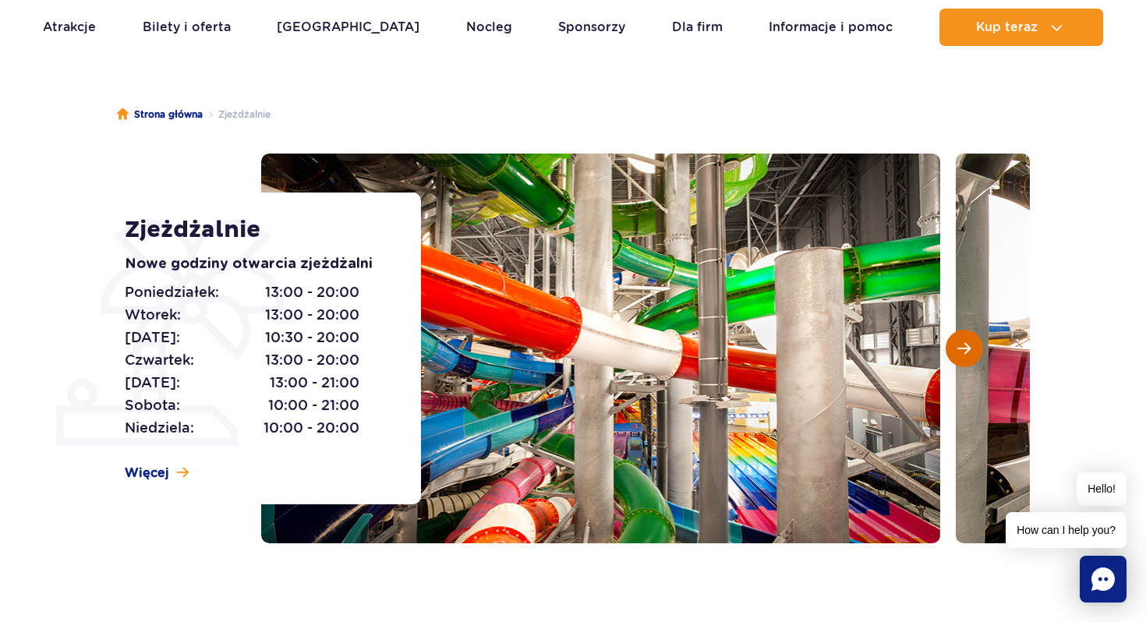
click at [966, 348] on span "Następny slajd" at bounding box center [963, 348] width 13 height 14
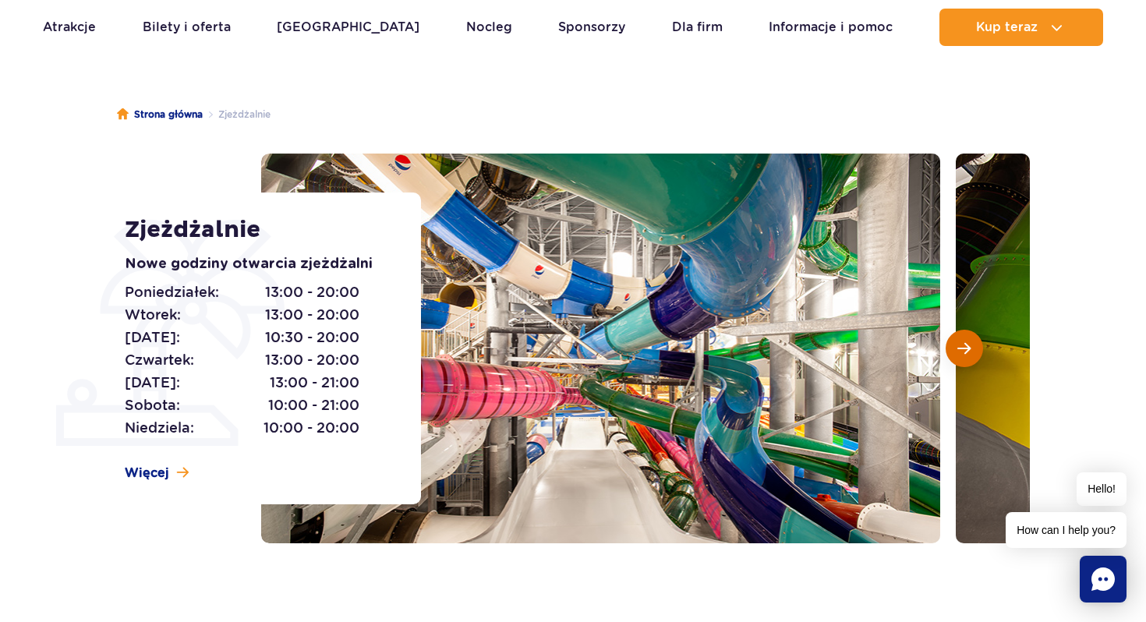
click at [966, 348] on span "Następny slajd" at bounding box center [963, 348] width 13 height 14
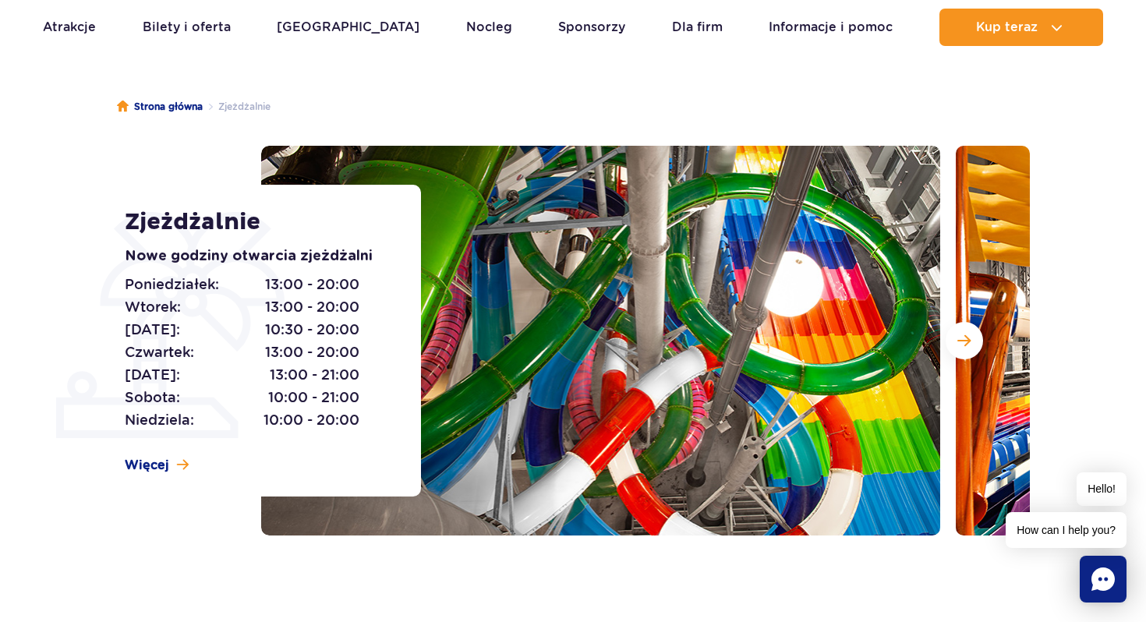
scroll to position [0, 0]
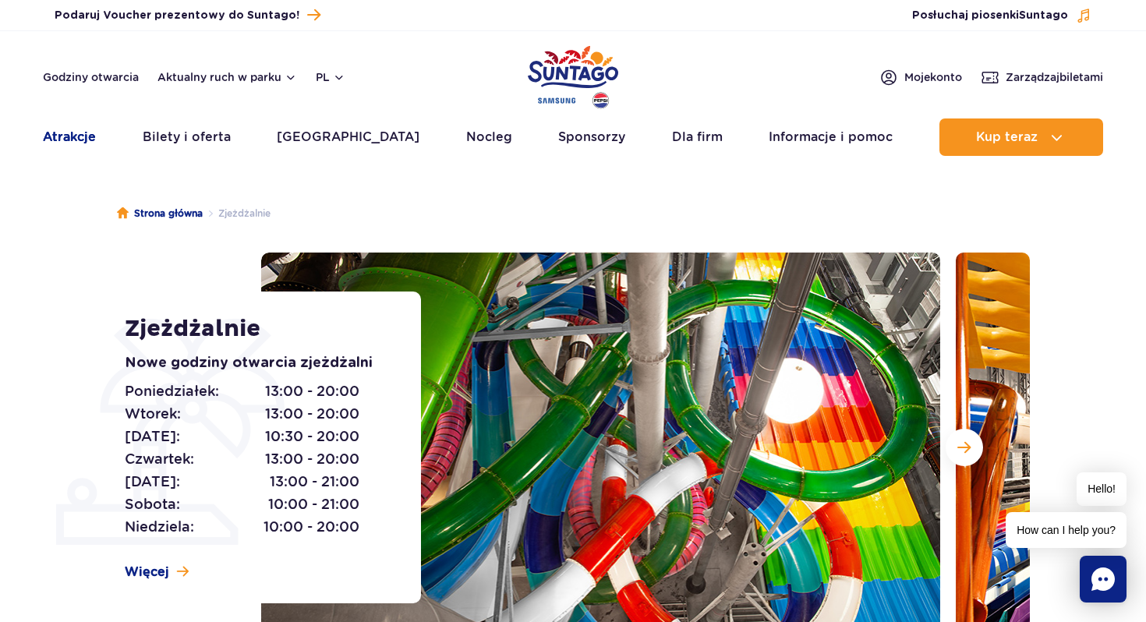
click at [79, 140] on link "Atrakcje" at bounding box center [69, 136] width 53 height 37
